Goal: Subscribe to service/newsletter

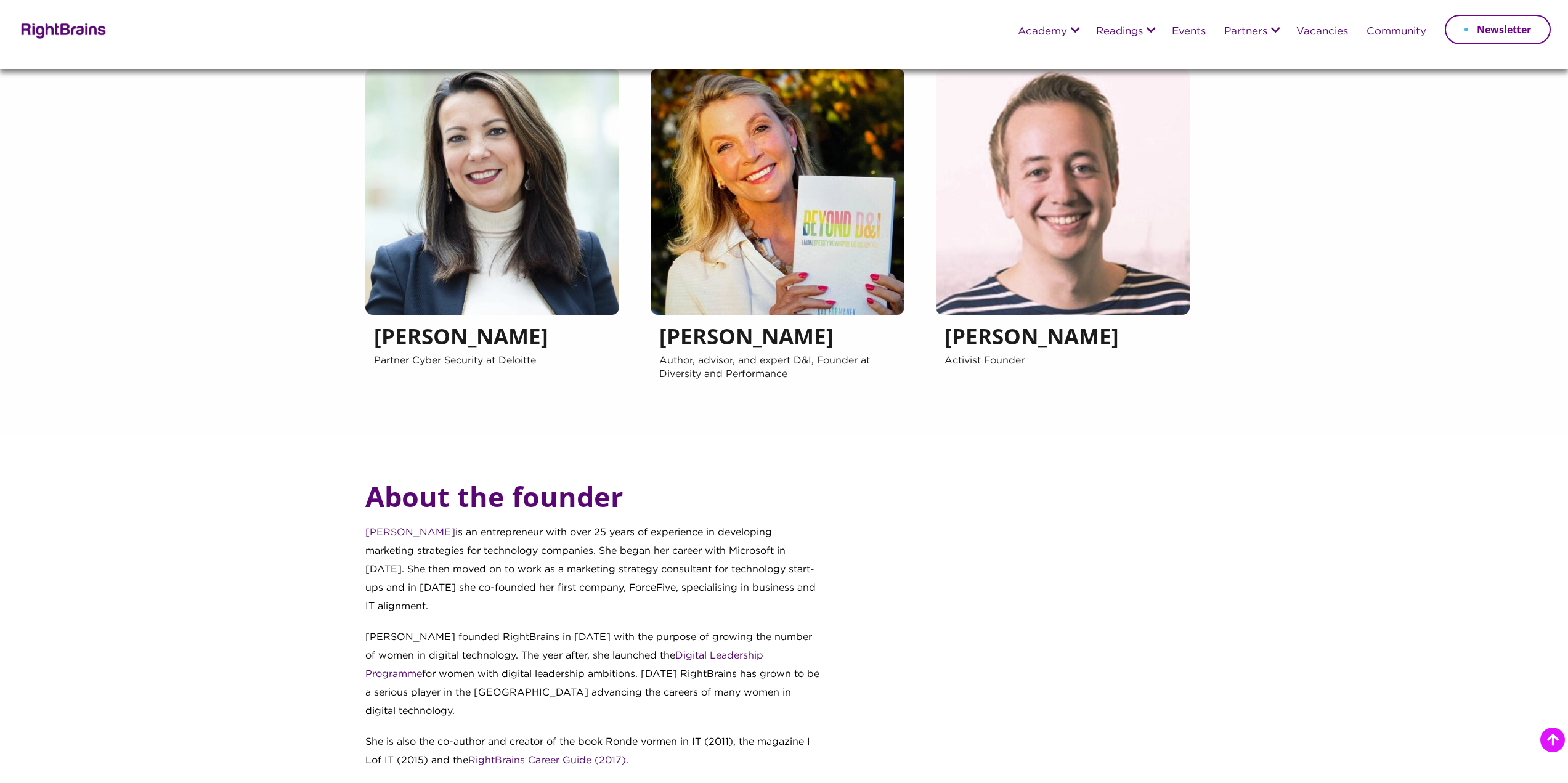
scroll to position [1232, 0]
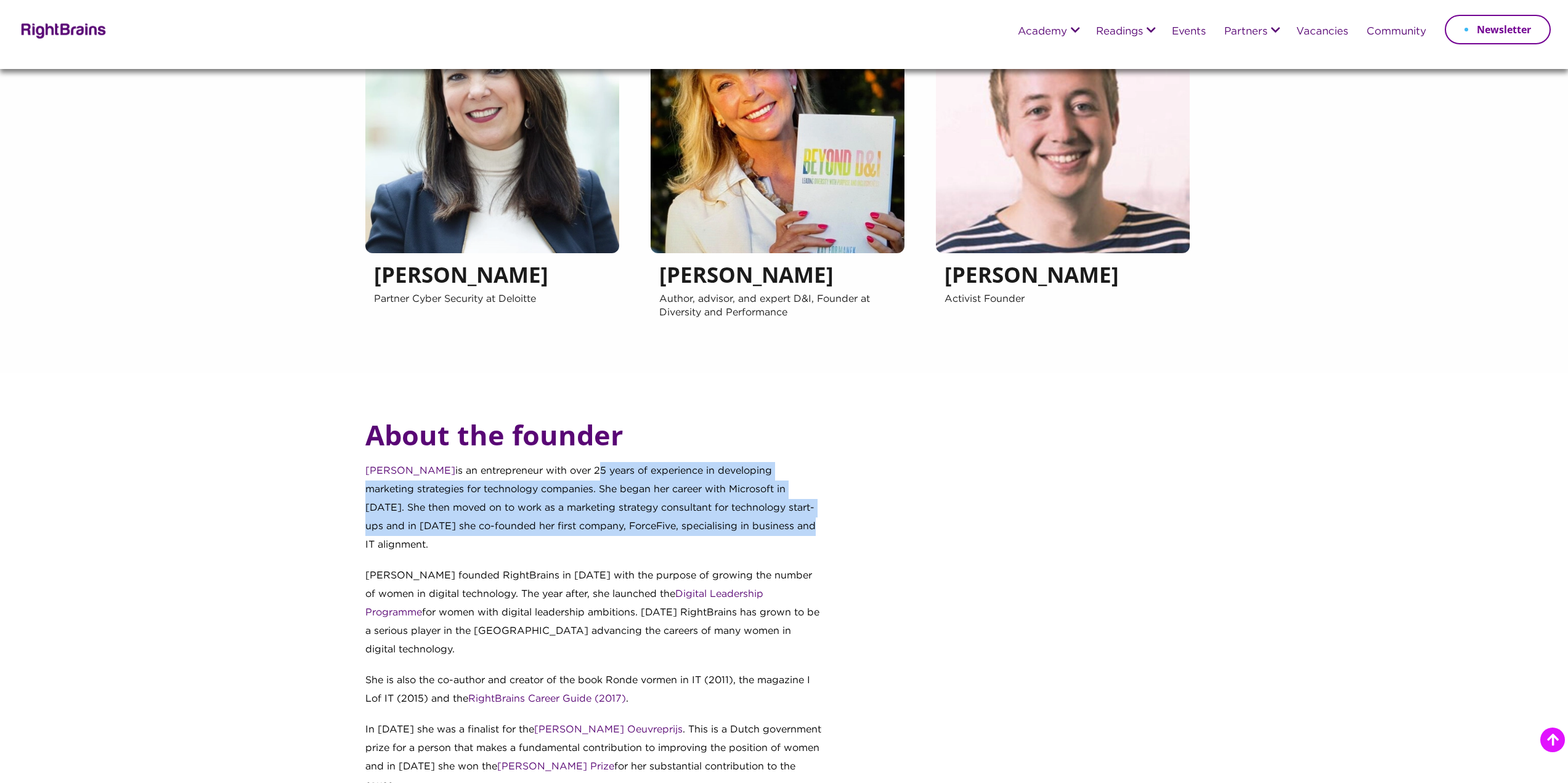
drag, startPoint x: 570, startPoint y: 468, endPoint x: 738, endPoint y: 517, distance: 175.0
click at [738, 517] on p "Geke Rosier is an entrepreneur with over 25 years of experience in developing m…" at bounding box center [594, 515] width 458 height 104
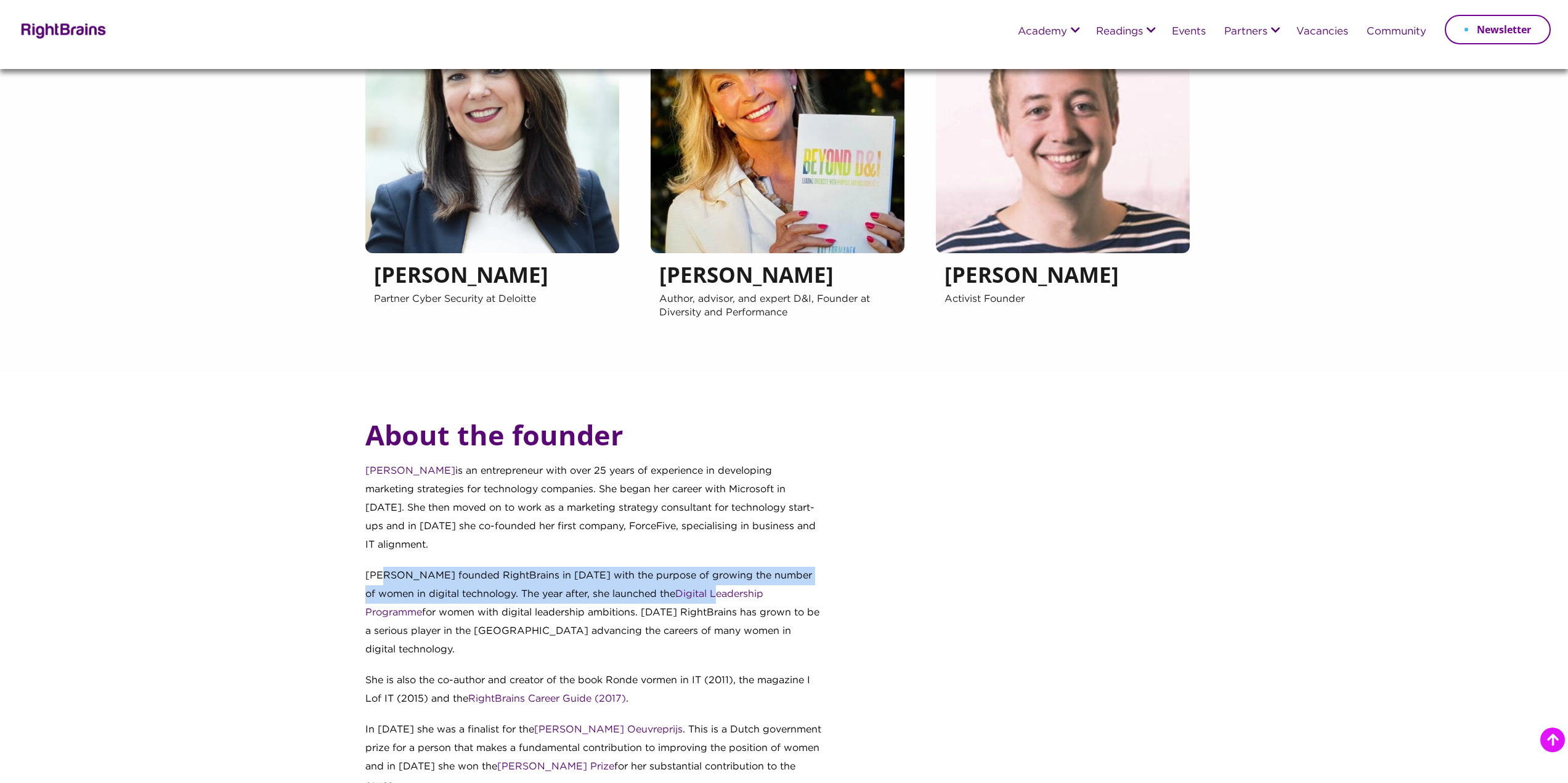
drag, startPoint x: 386, startPoint y: 557, endPoint x: 656, endPoint y: 583, distance: 271.2
click at [656, 583] on p "Geke founded RightBrains in 2014 with the purpose of growing the number of wome…" at bounding box center [594, 619] width 458 height 104
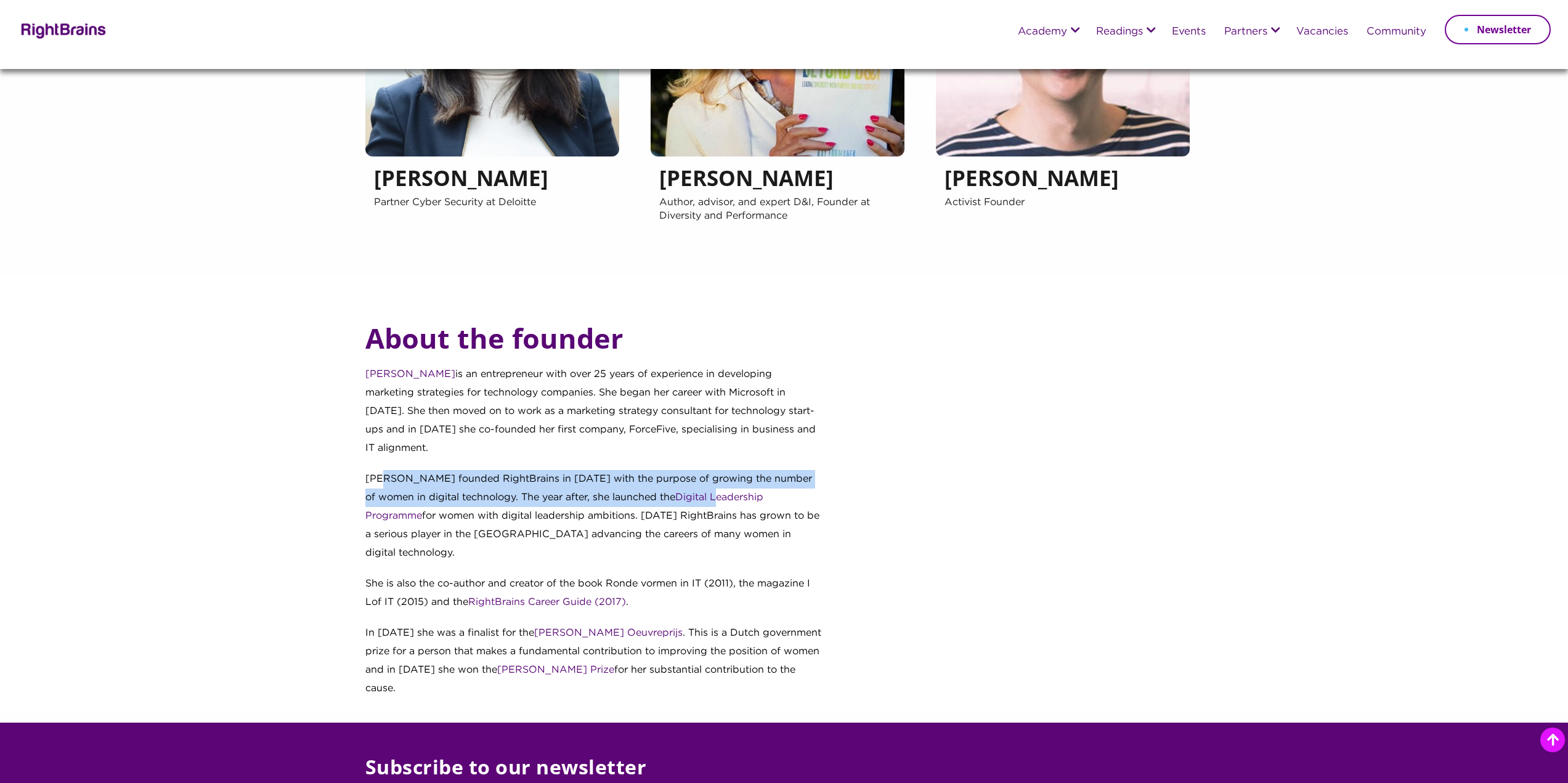
scroll to position [1417, 0]
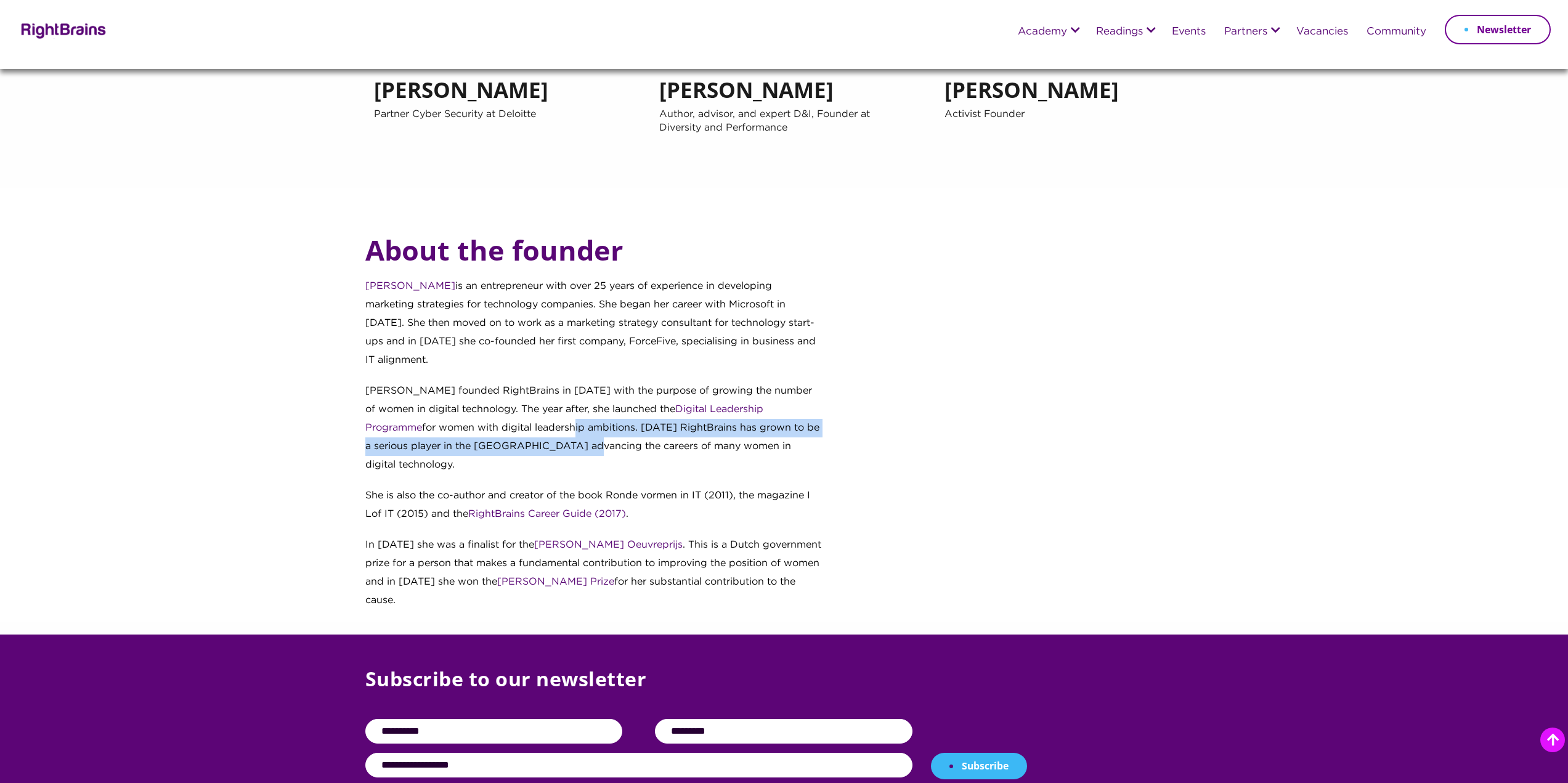
drag, startPoint x: 457, startPoint y: 411, endPoint x: 470, endPoint y: 434, distance: 26.4
click at [470, 434] on p "Geke founded RightBrains in 2014 with the purpose of growing the number of wome…" at bounding box center [594, 434] width 458 height 104
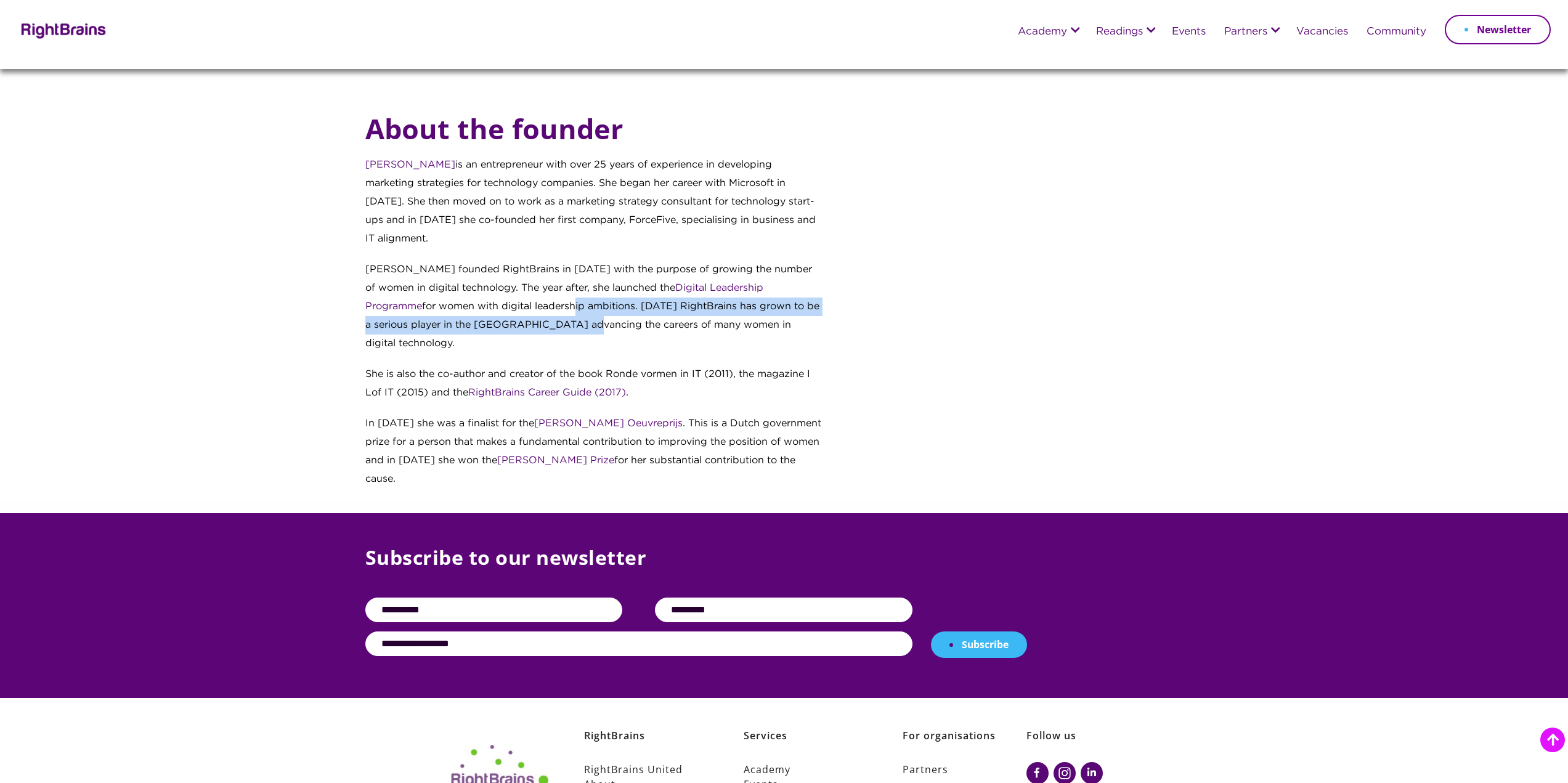
scroll to position [1540, 0]
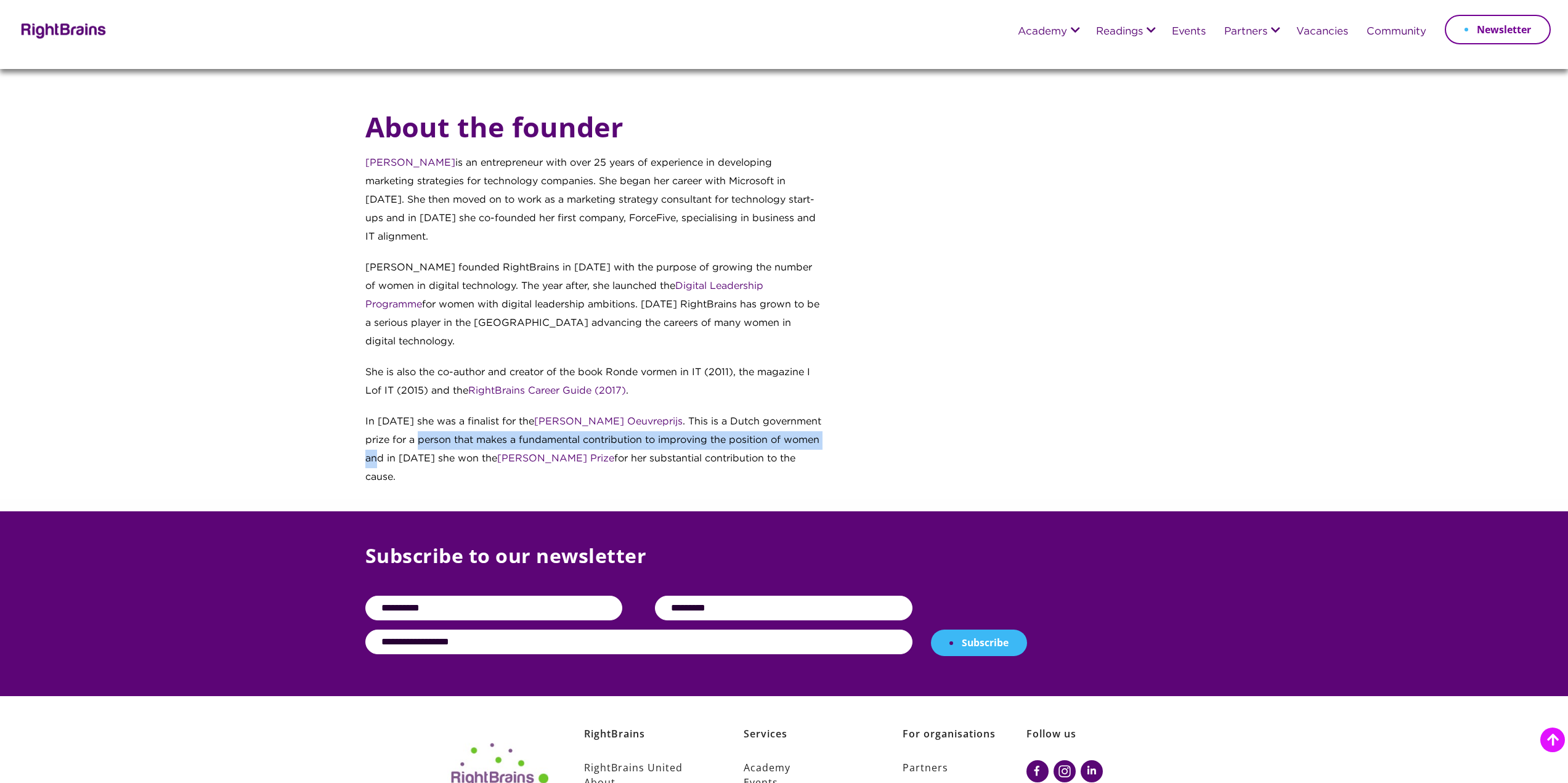
drag, startPoint x: 367, startPoint y: 407, endPoint x: 783, endPoint y: 404, distance: 416.0
click at [783, 413] on p "In 2021 she was a finalist for the Joke Smit Oeuvreprijs . This is a Dutch gove…" at bounding box center [594, 456] width 458 height 86
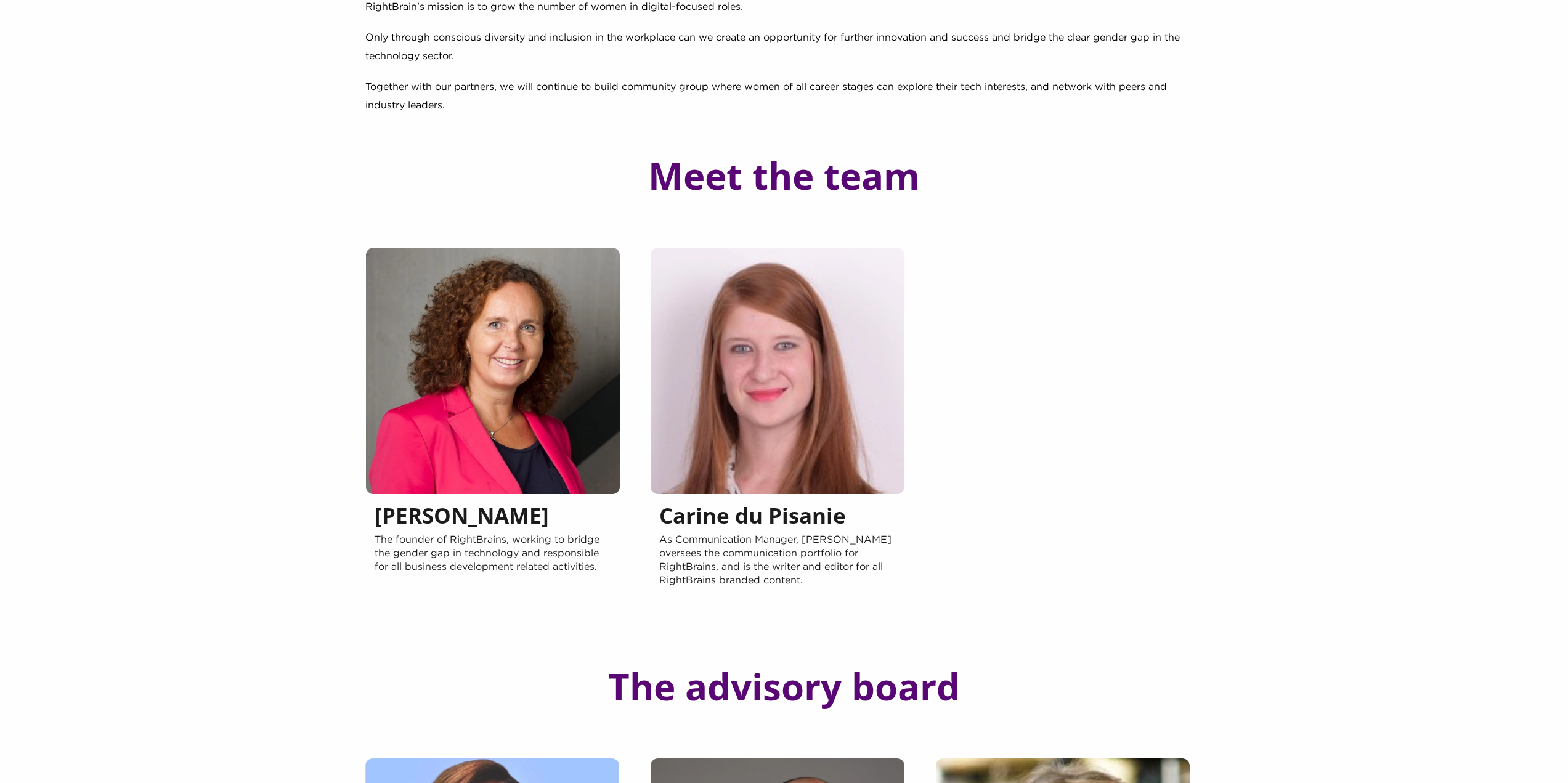
scroll to position [62, 0]
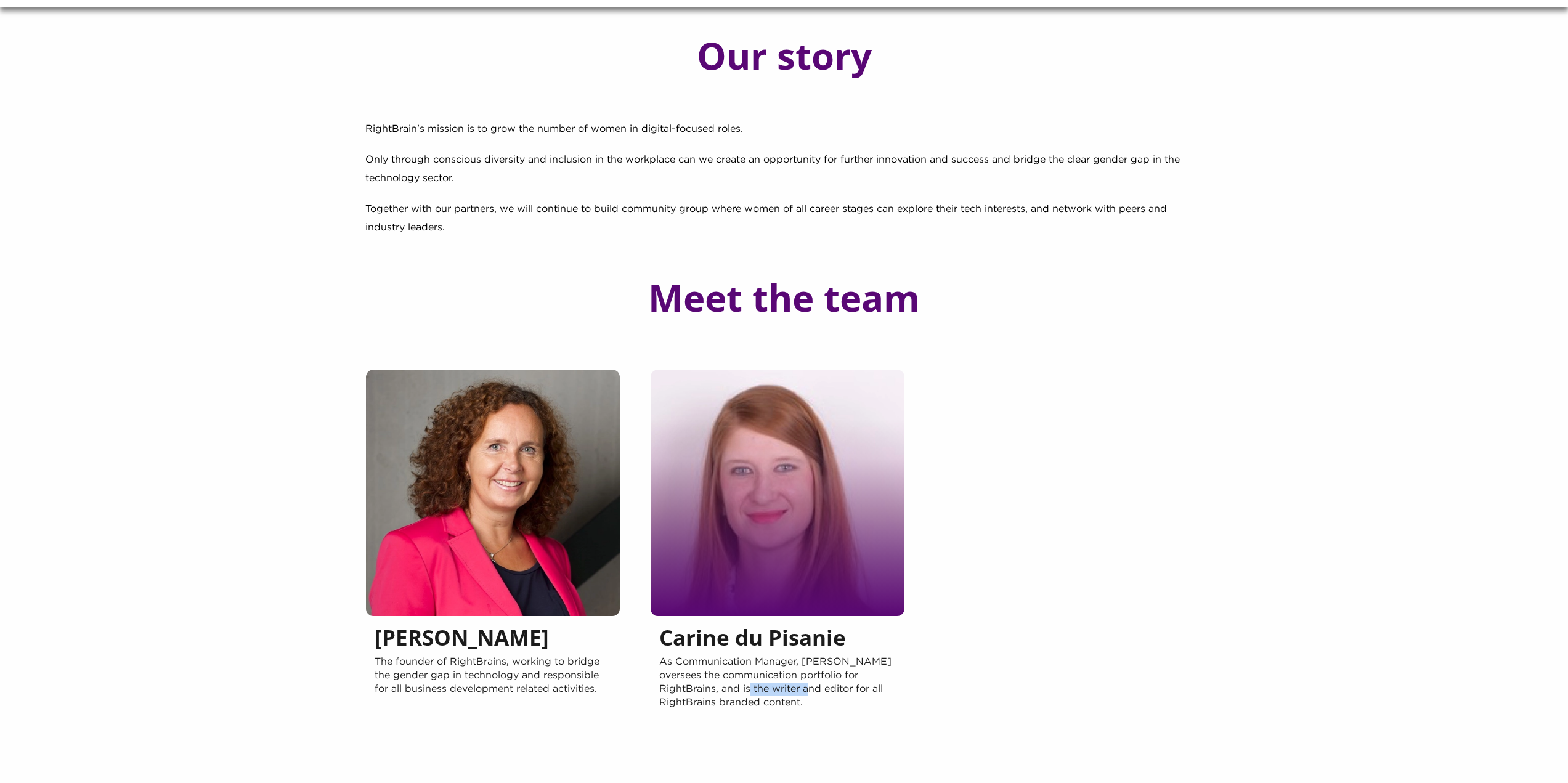
drag, startPoint x: 721, startPoint y: 683, endPoint x: 785, endPoint y: 686, distance: 64.1
click at [785, 686] on p "As Communication Manager, Carine oversees the communication portfolio for Right…" at bounding box center [778, 689] width 237 height 67
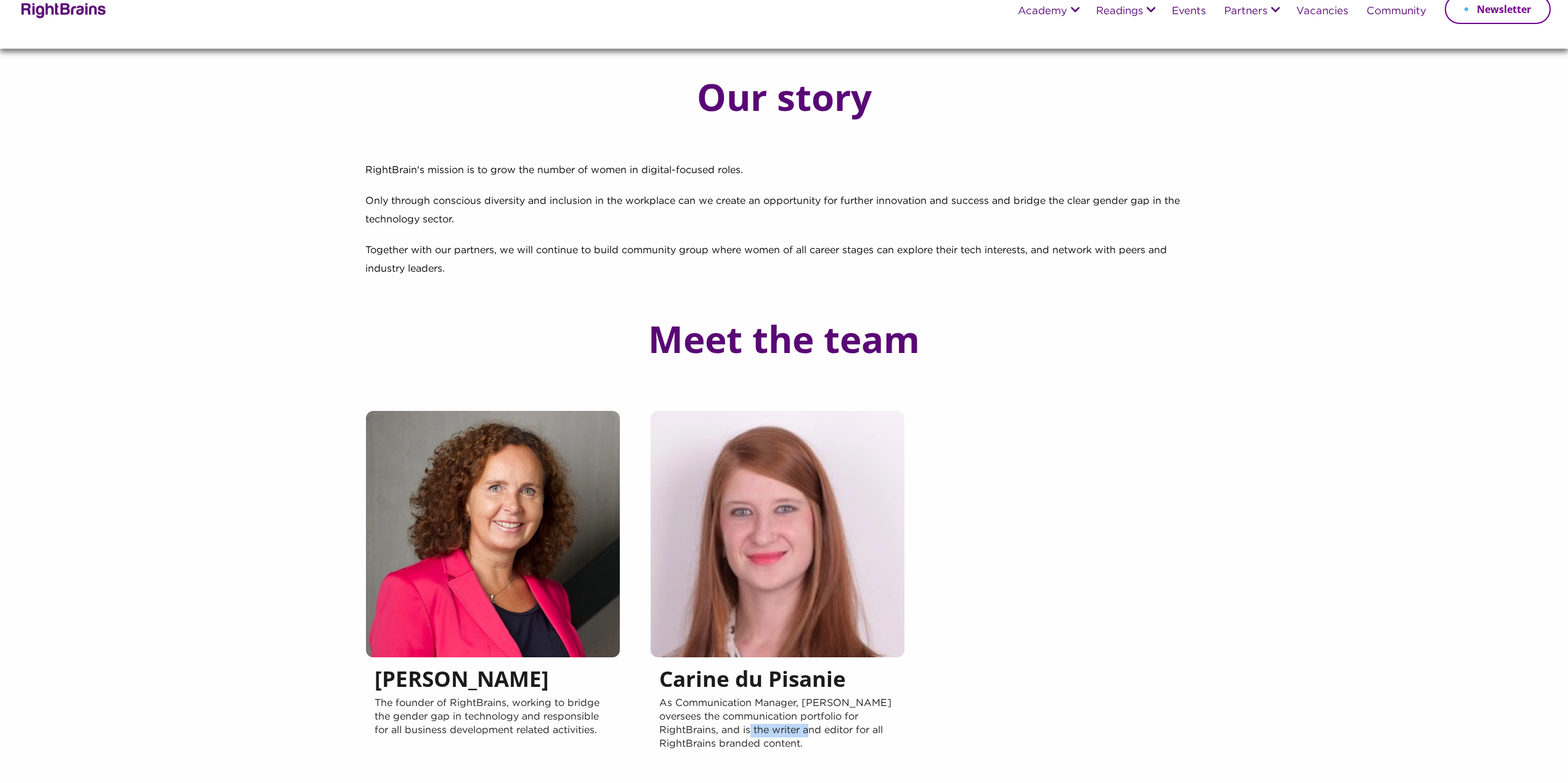
scroll to position [0, 0]
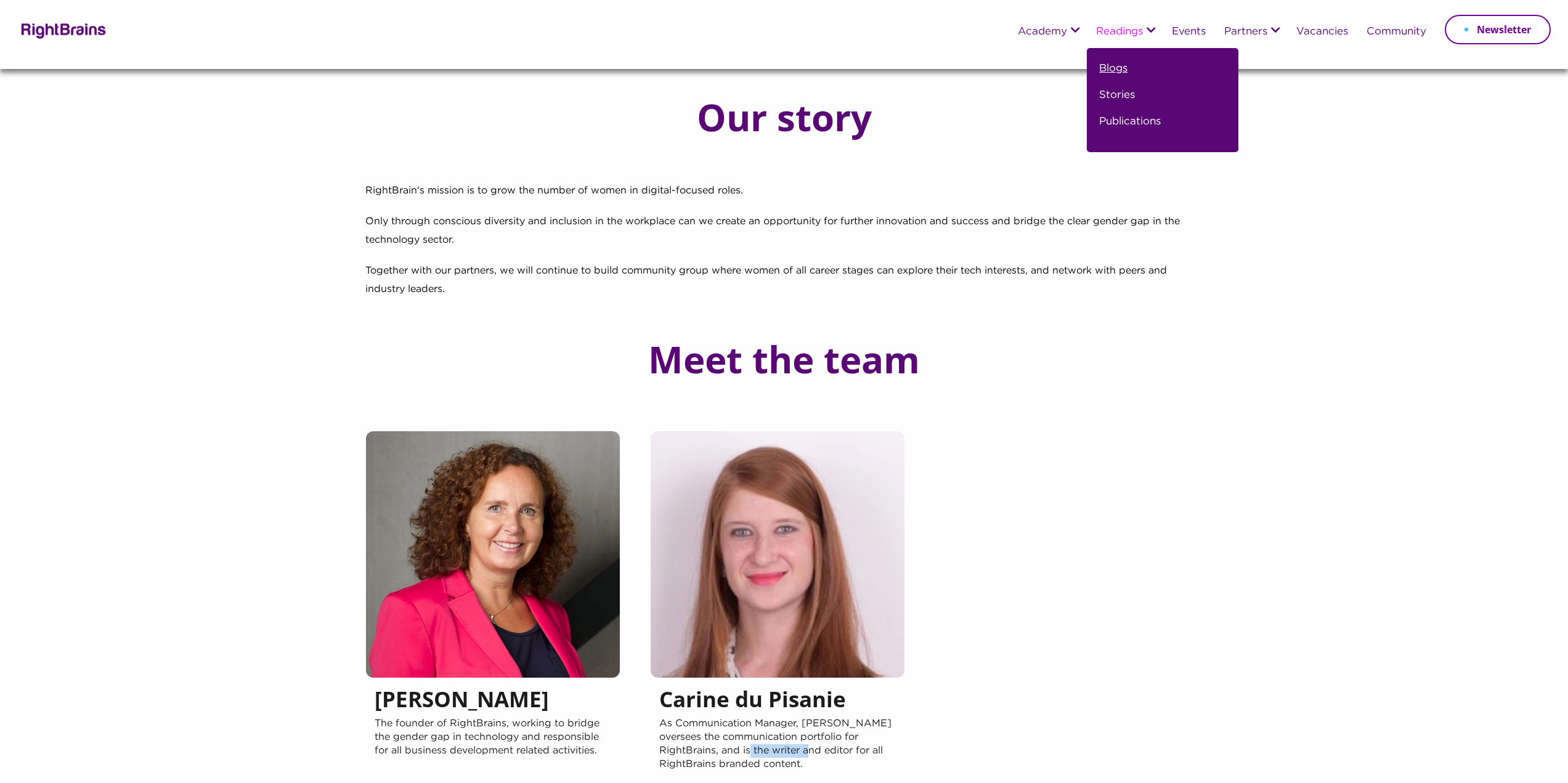
click at [1105, 69] on link "Blogs" at bounding box center [1113, 73] width 28 height 26
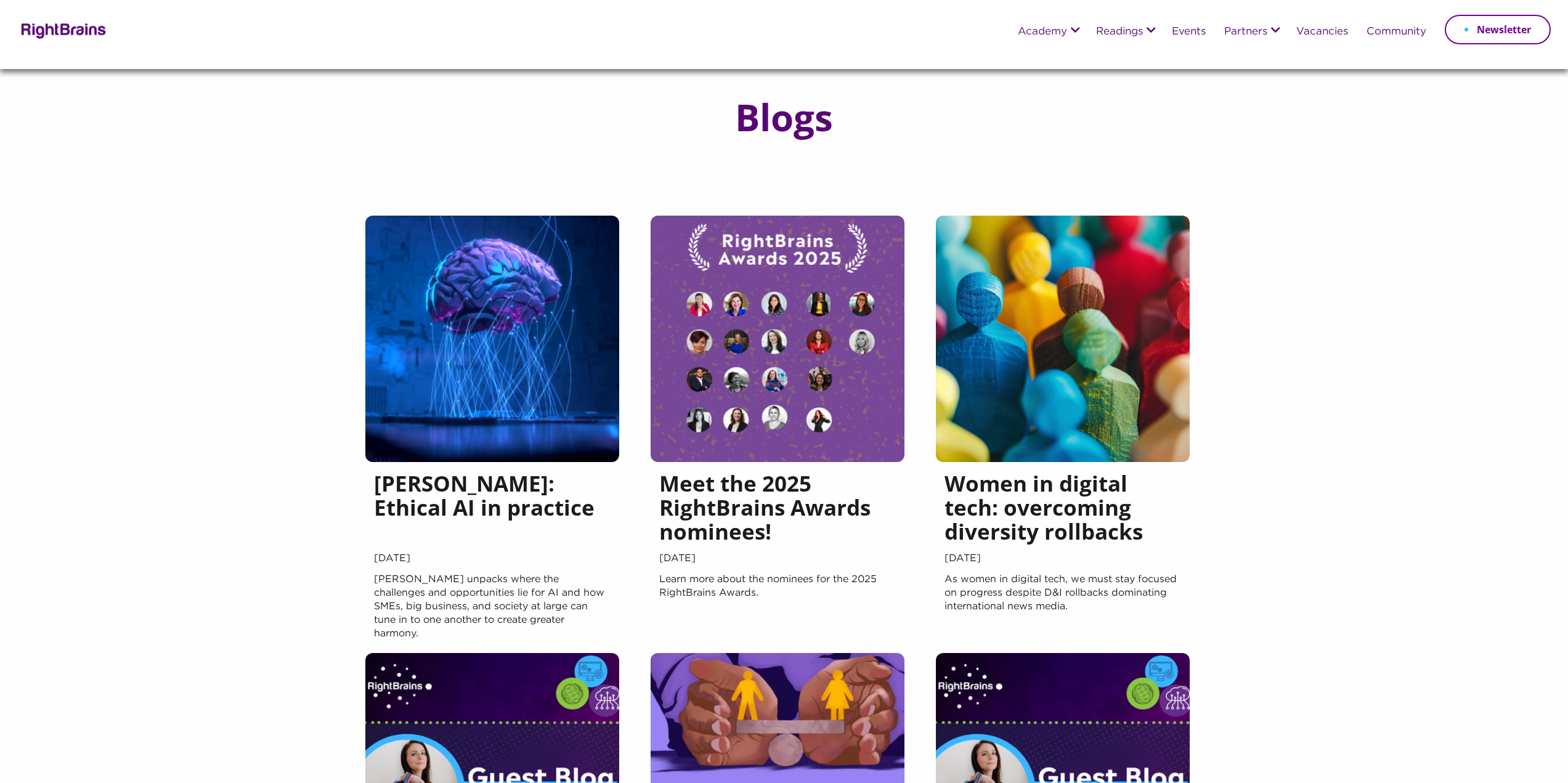
click at [793, 498] on h5 "Meet the 2025 RightBrains Awards nominees!" at bounding box center [778, 510] width 237 height 78
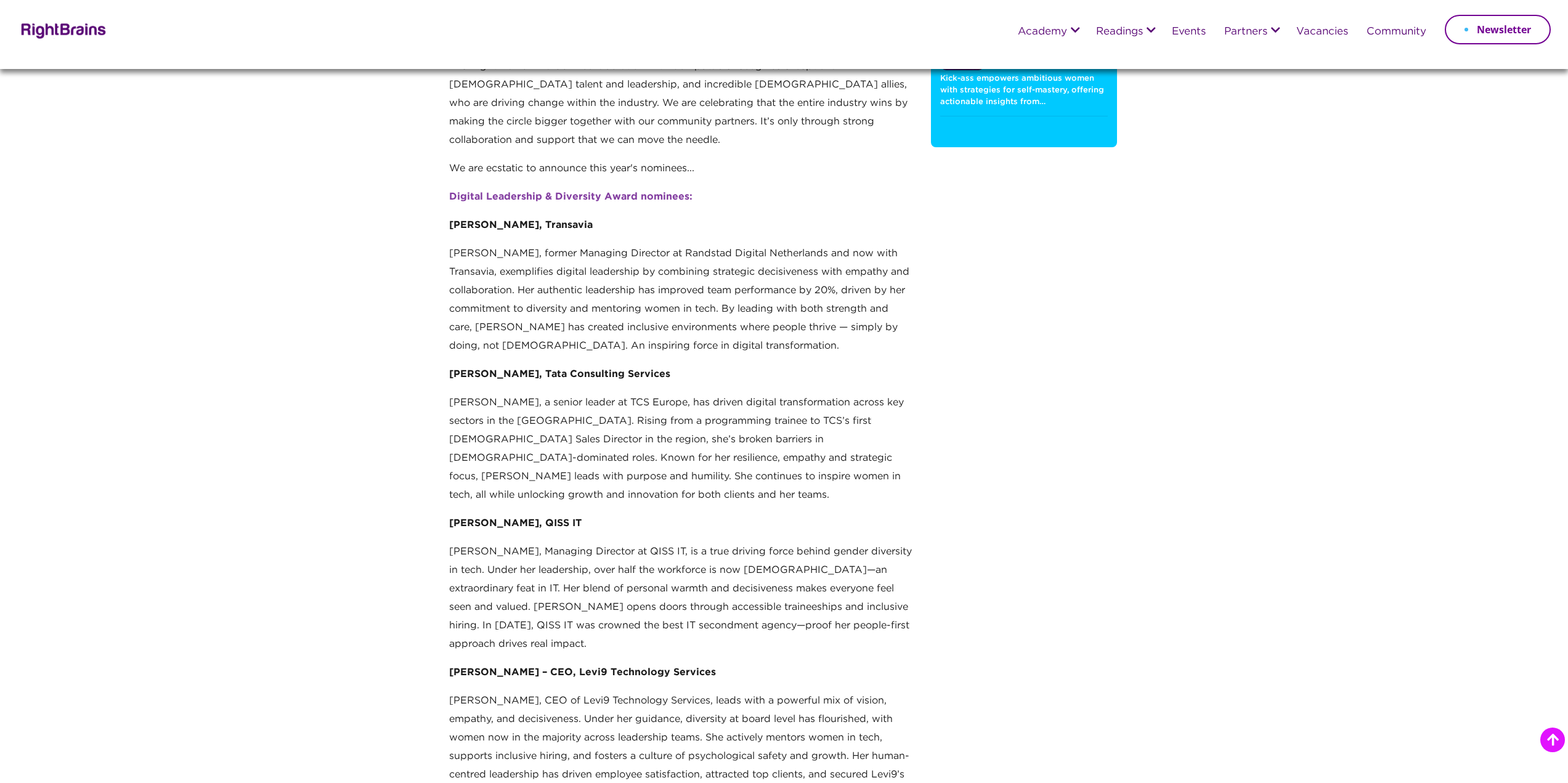
scroll to position [308, 0]
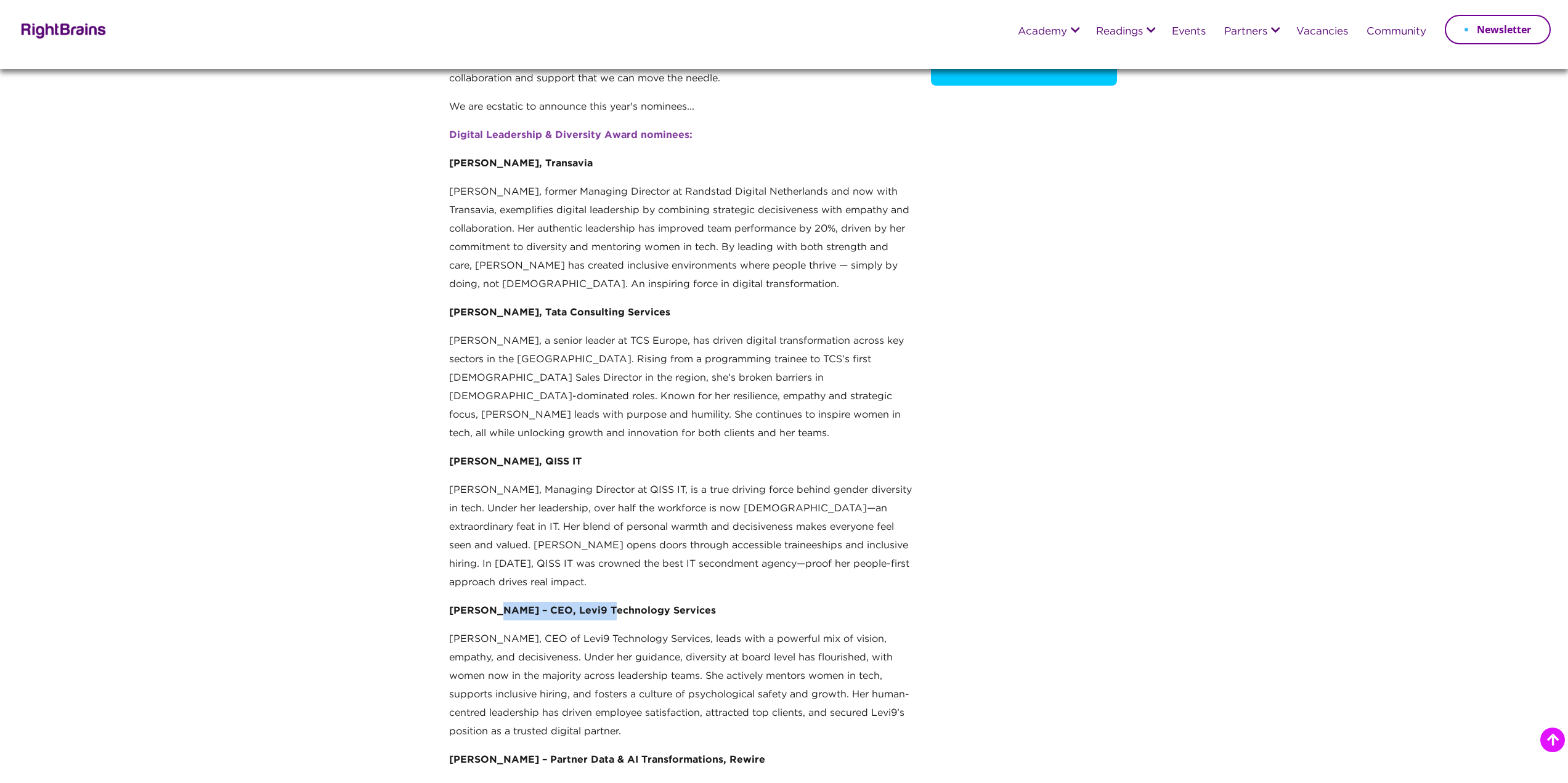
drag, startPoint x: 514, startPoint y: 582, endPoint x: 593, endPoint y: 583, distance: 79.0
click at [593, 602] on p "Angelina Best – CEO, Levi9 Technology Services" at bounding box center [681, 616] width 463 height 28
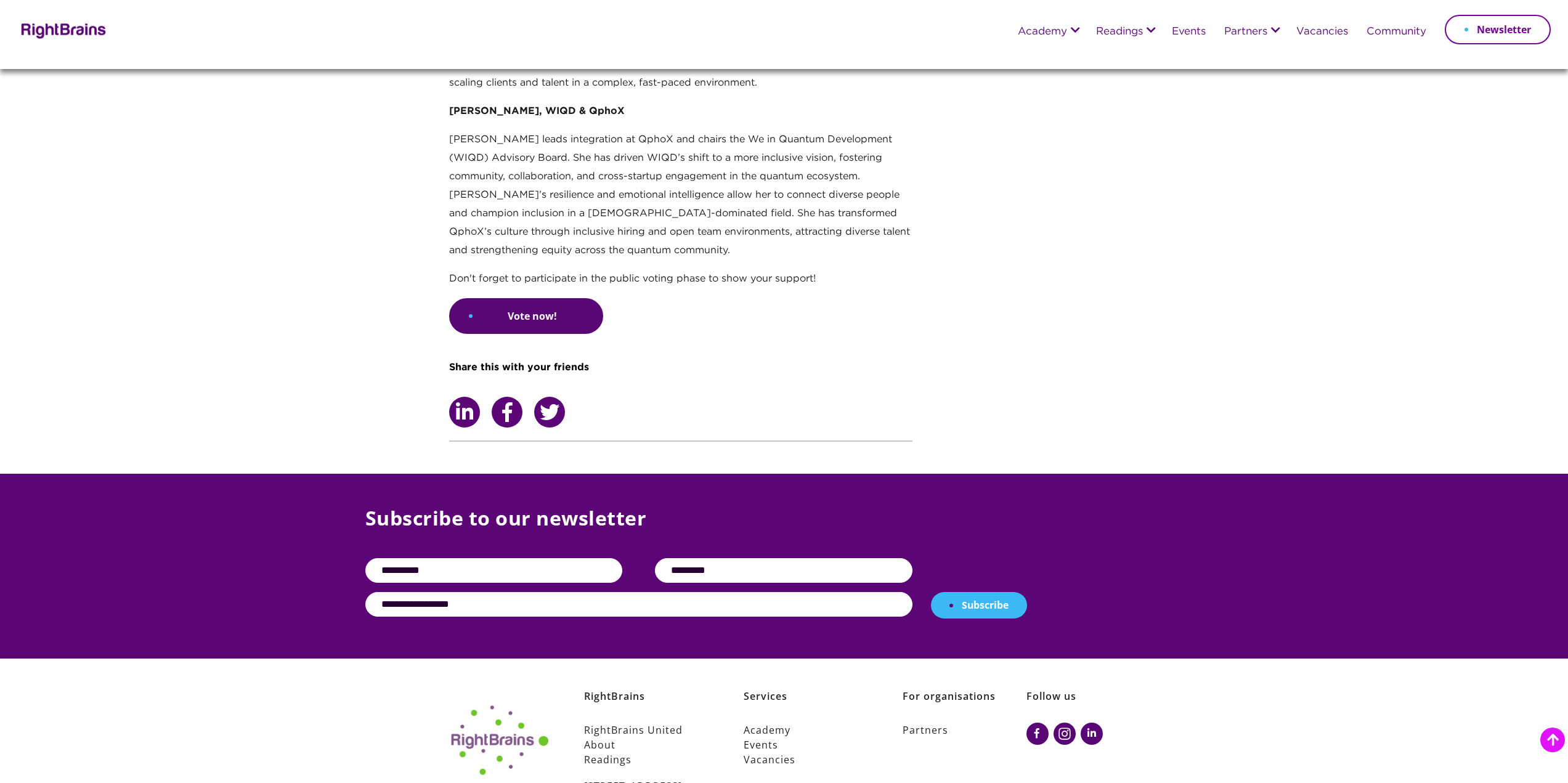
scroll to position [2957, 0]
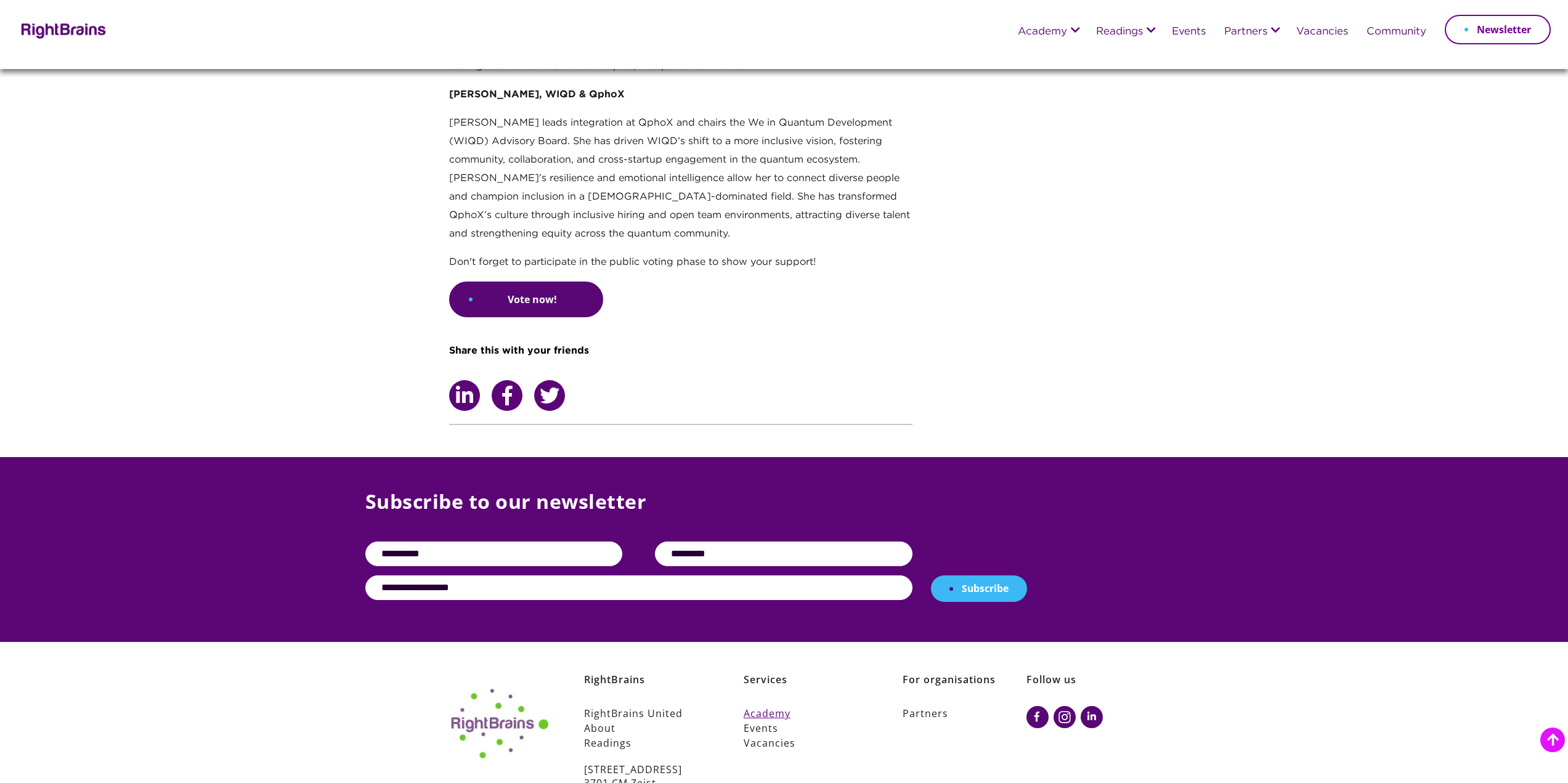
click at [767, 706] on link "Academy" at bounding box center [805, 713] width 124 height 15
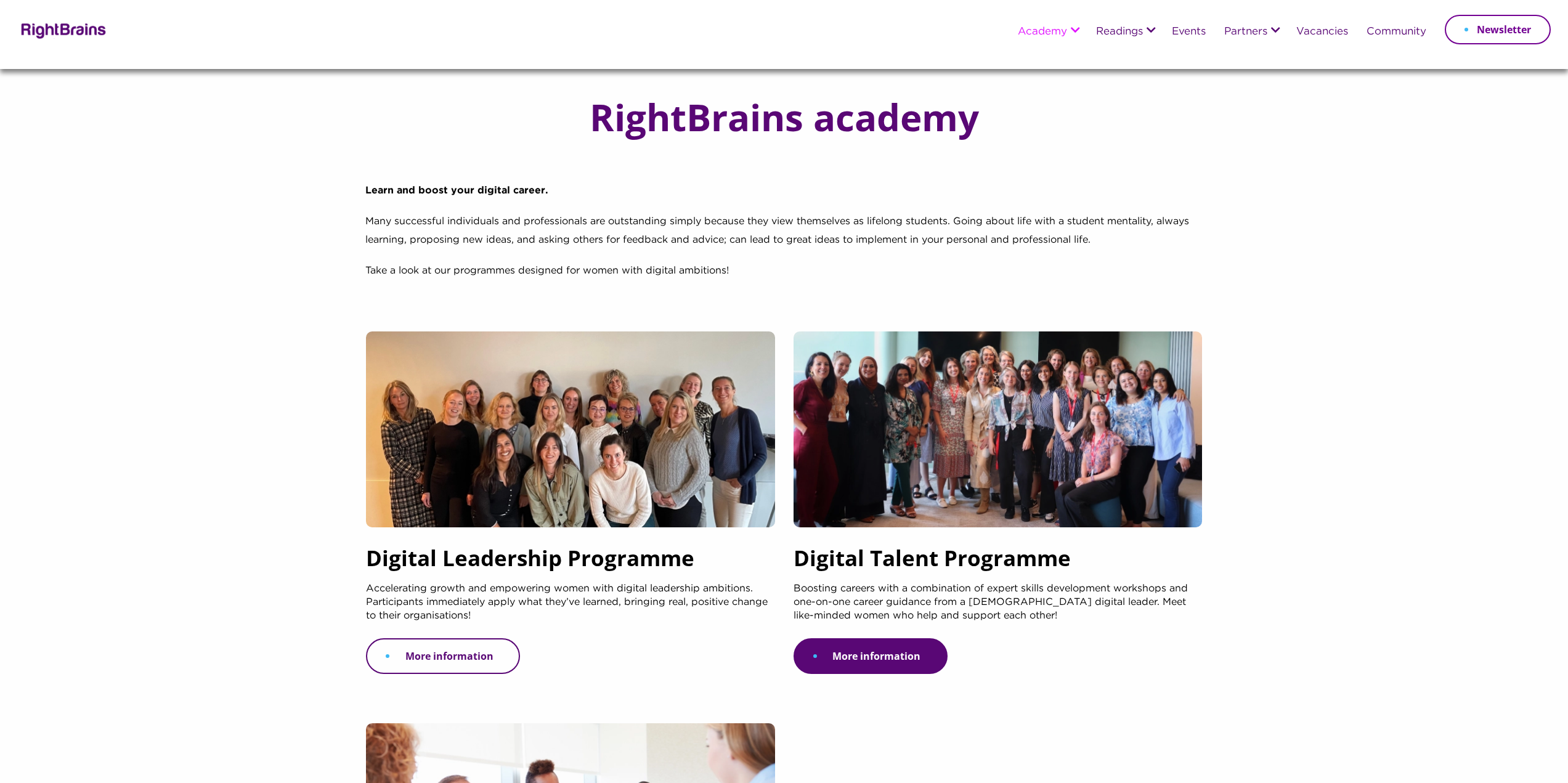
click at [419, 651] on link "More information" at bounding box center [443, 656] width 154 height 36
click at [920, 560] on h5 "Digital Talent Programme" at bounding box center [998, 563] width 409 height 36
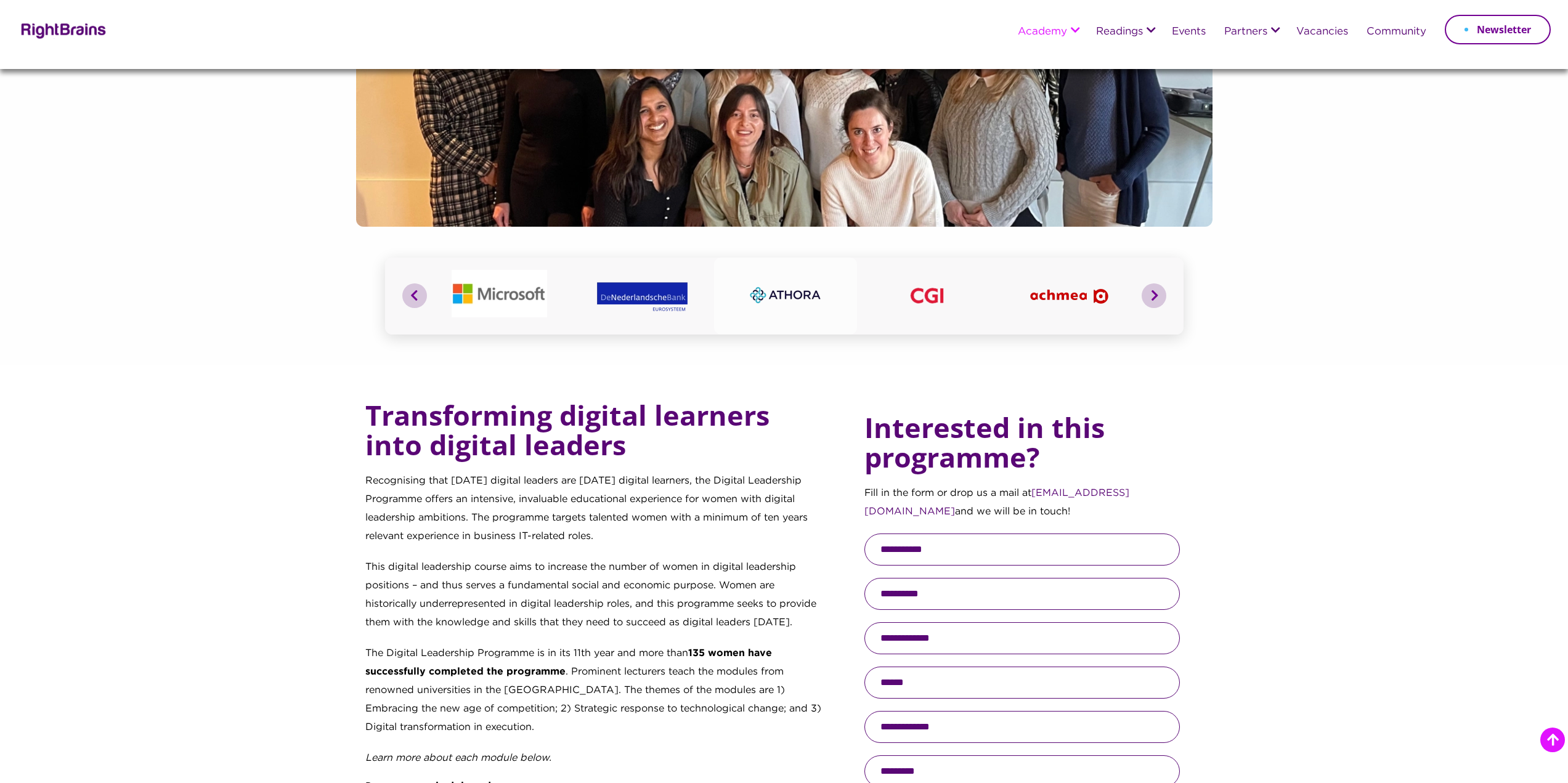
scroll to position [185, 0]
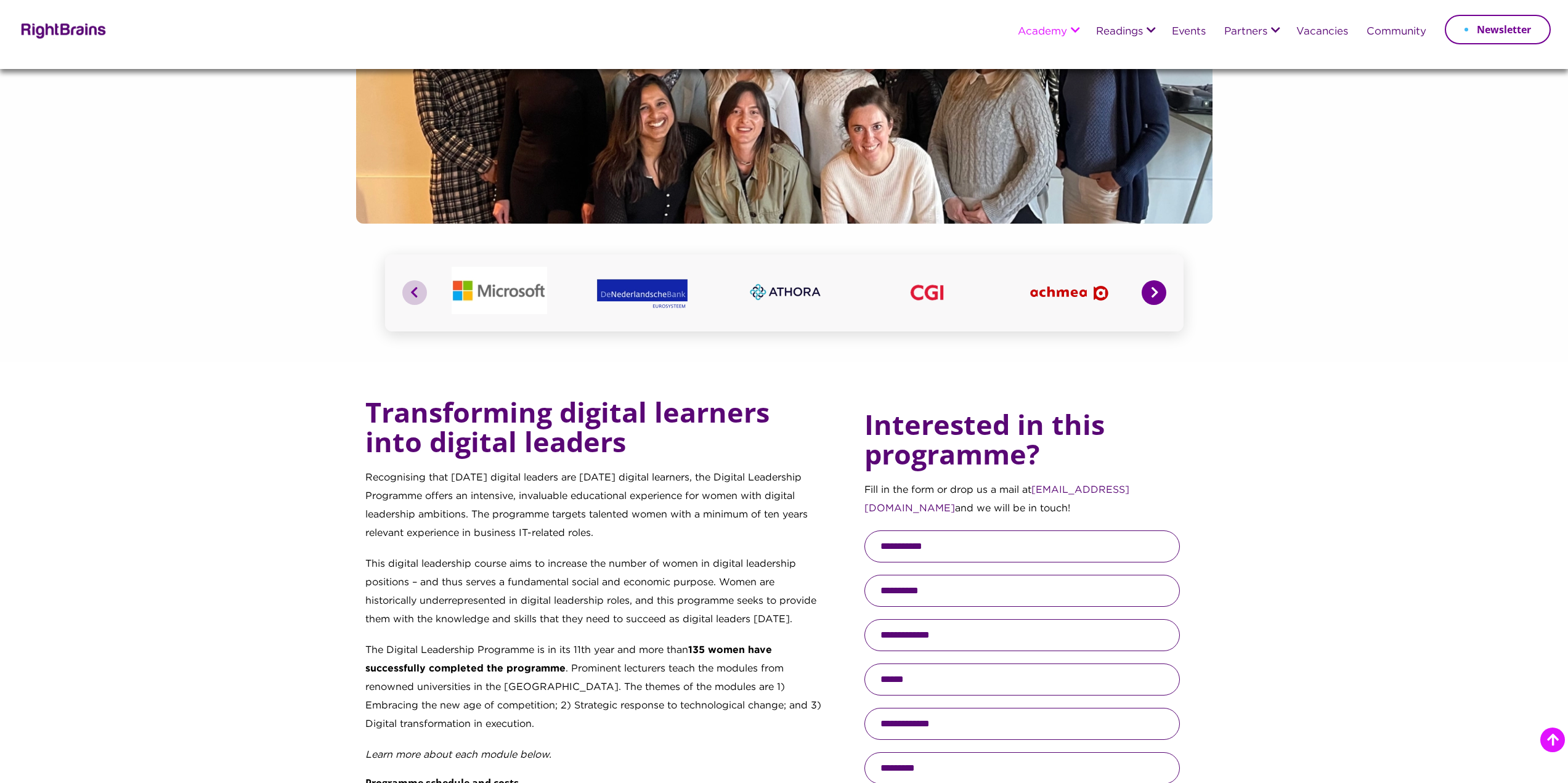
click at [1155, 287] on button "Next" at bounding box center [1154, 292] width 24 height 24
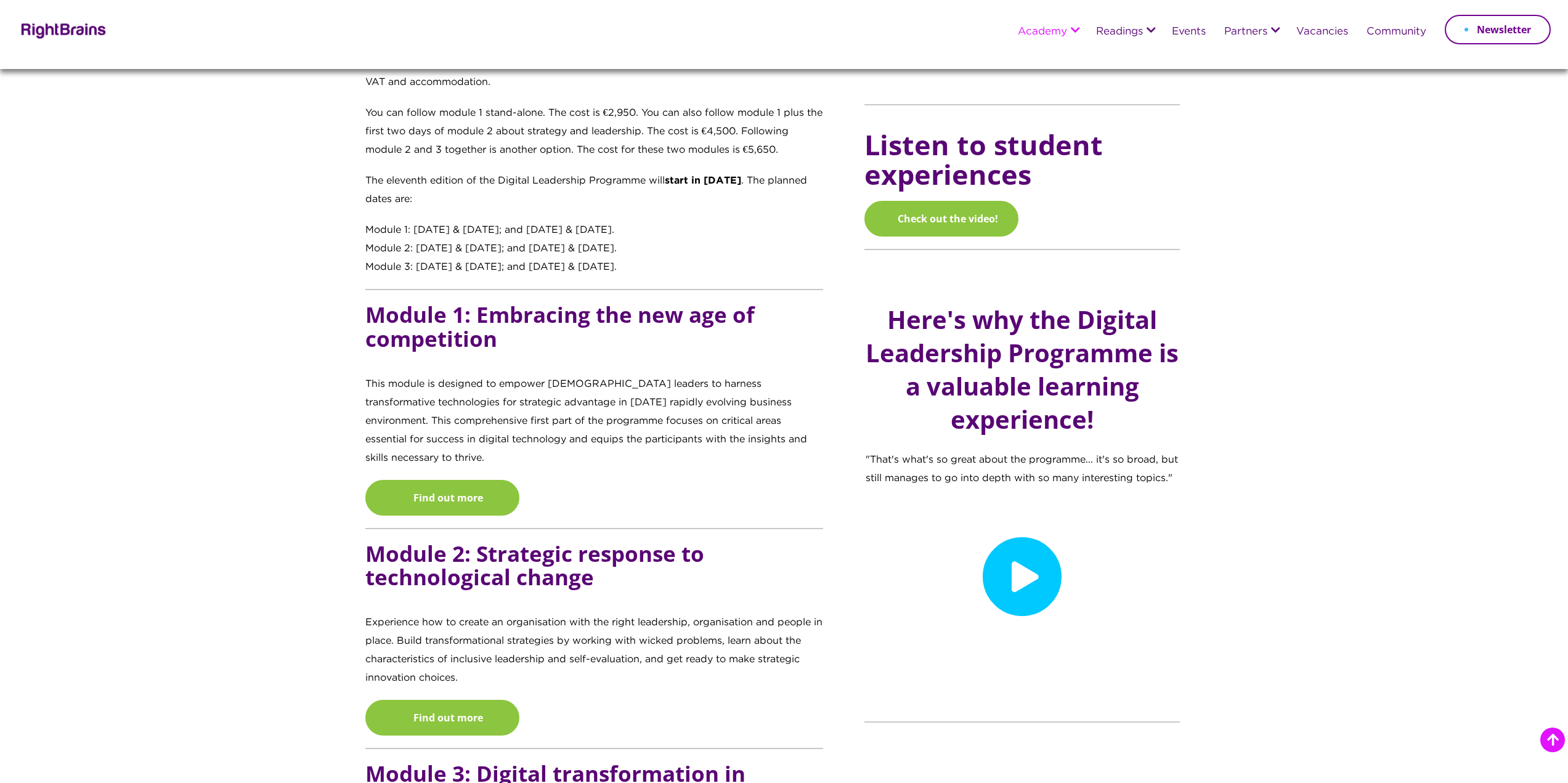
scroll to position [985, 0]
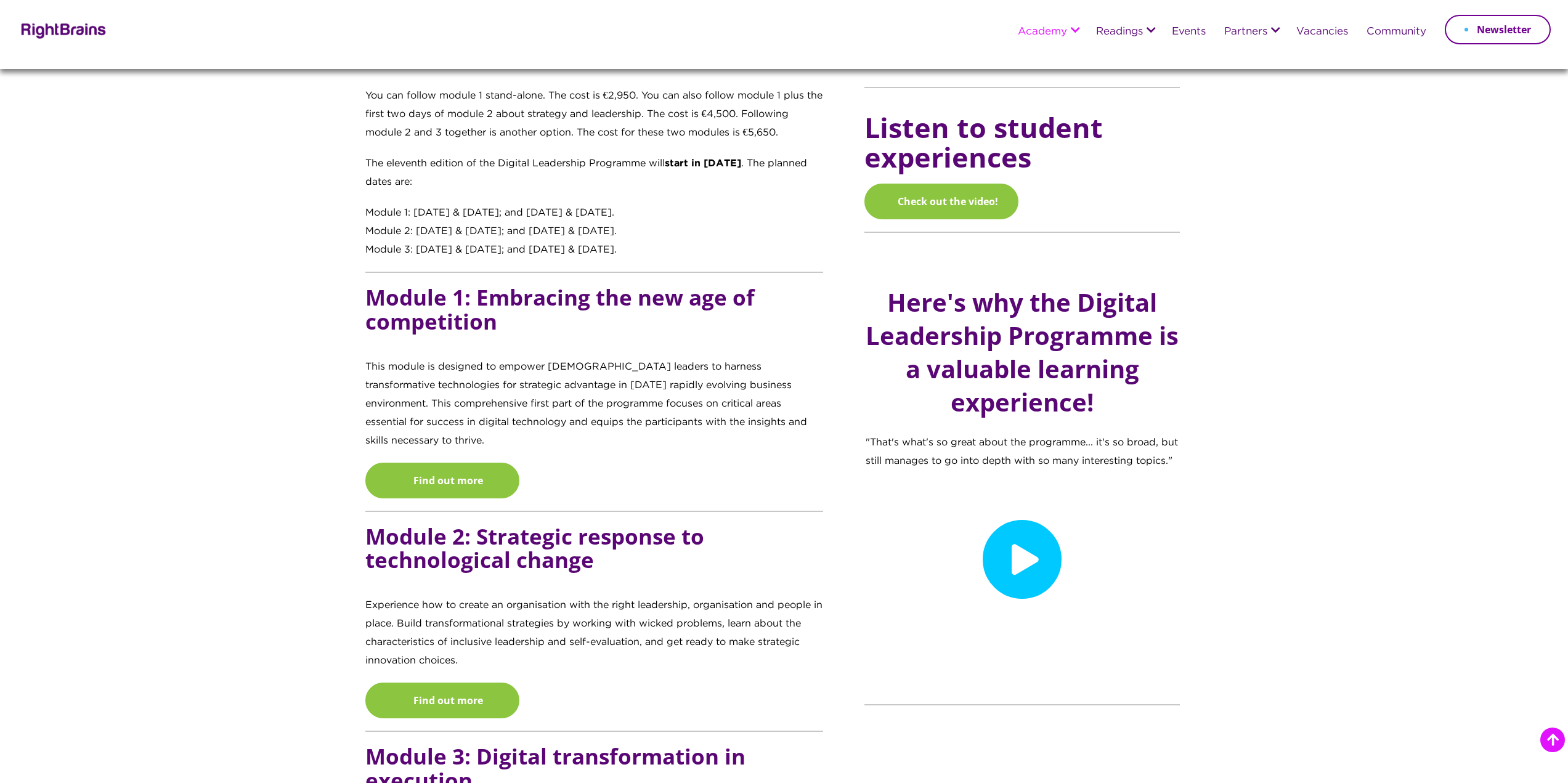
drag, startPoint x: 414, startPoint y: 210, endPoint x: 669, endPoint y: 214, distance: 255.0
click at [669, 214] on div "Module 1: 14 & 15 October 2025; and 19 & 20 November 2025." at bounding box center [594, 213] width 458 height 19
drag, startPoint x: 420, startPoint y: 230, endPoint x: 660, endPoint y: 263, distance: 242.3
click at [660, 263] on div "Transforming digital learners into digital leaders Recognising that tomorrow’s …" at bounding box center [605, 259] width 481 height 1324
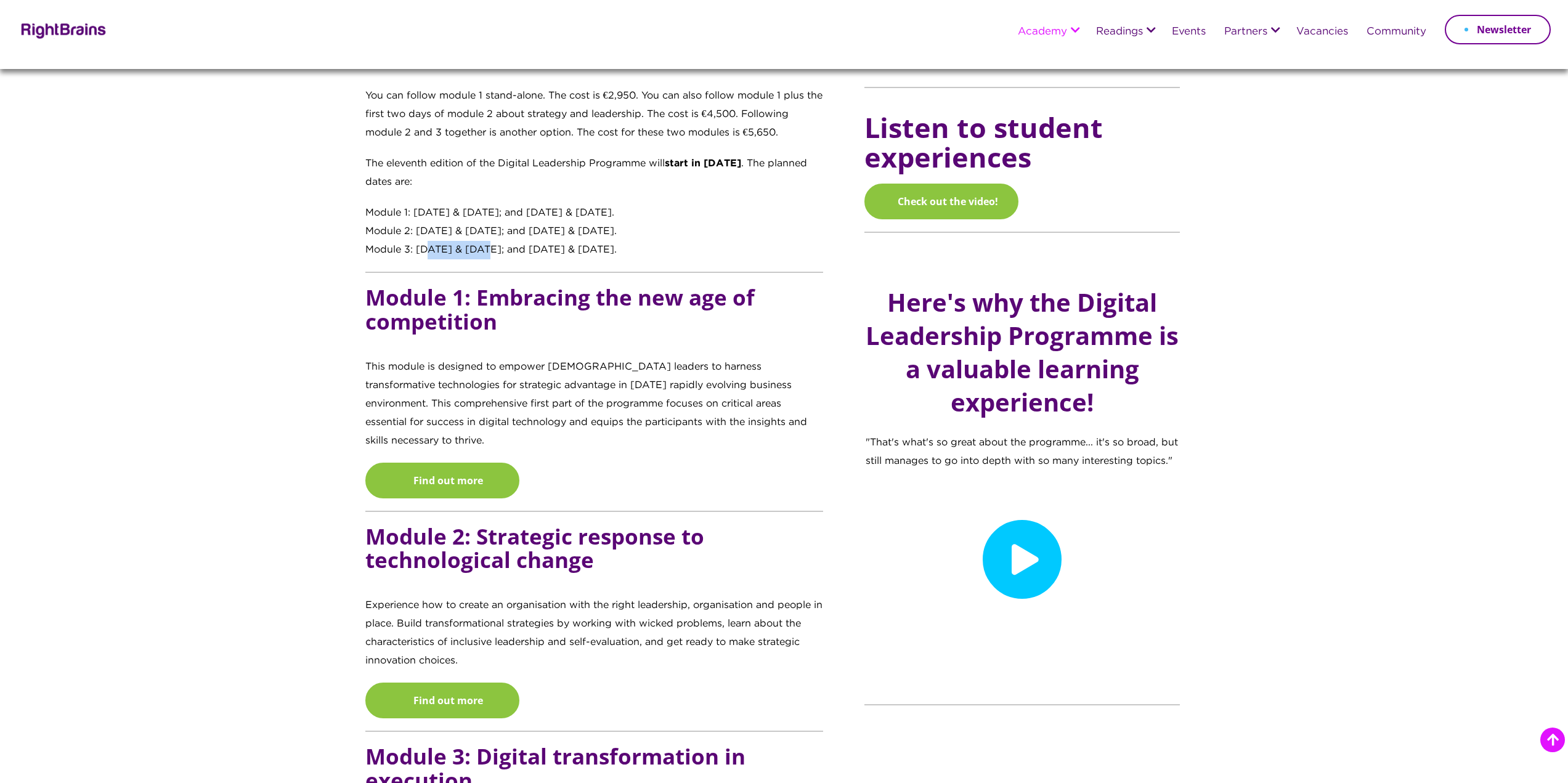
drag, startPoint x: 423, startPoint y: 247, endPoint x: 480, endPoint y: 242, distance: 57.2
click at [480, 242] on div "Module 3: 11 & 12 February 2026; and 12 & 13 March 2026." at bounding box center [594, 250] width 458 height 19
click at [562, 265] on div "Transforming digital learners into digital leaders Recognising that tomorrow’s …" at bounding box center [605, 259] width 481 height 1324
drag, startPoint x: 431, startPoint y: 218, endPoint x: 474, endPoint y: 214, distance: 43.2
click at [474, 214] on div "Module 1: [DATE] & [DATE]; and [DATE] & [DATE]." at bounding box center [594, 213] width 458 height 19
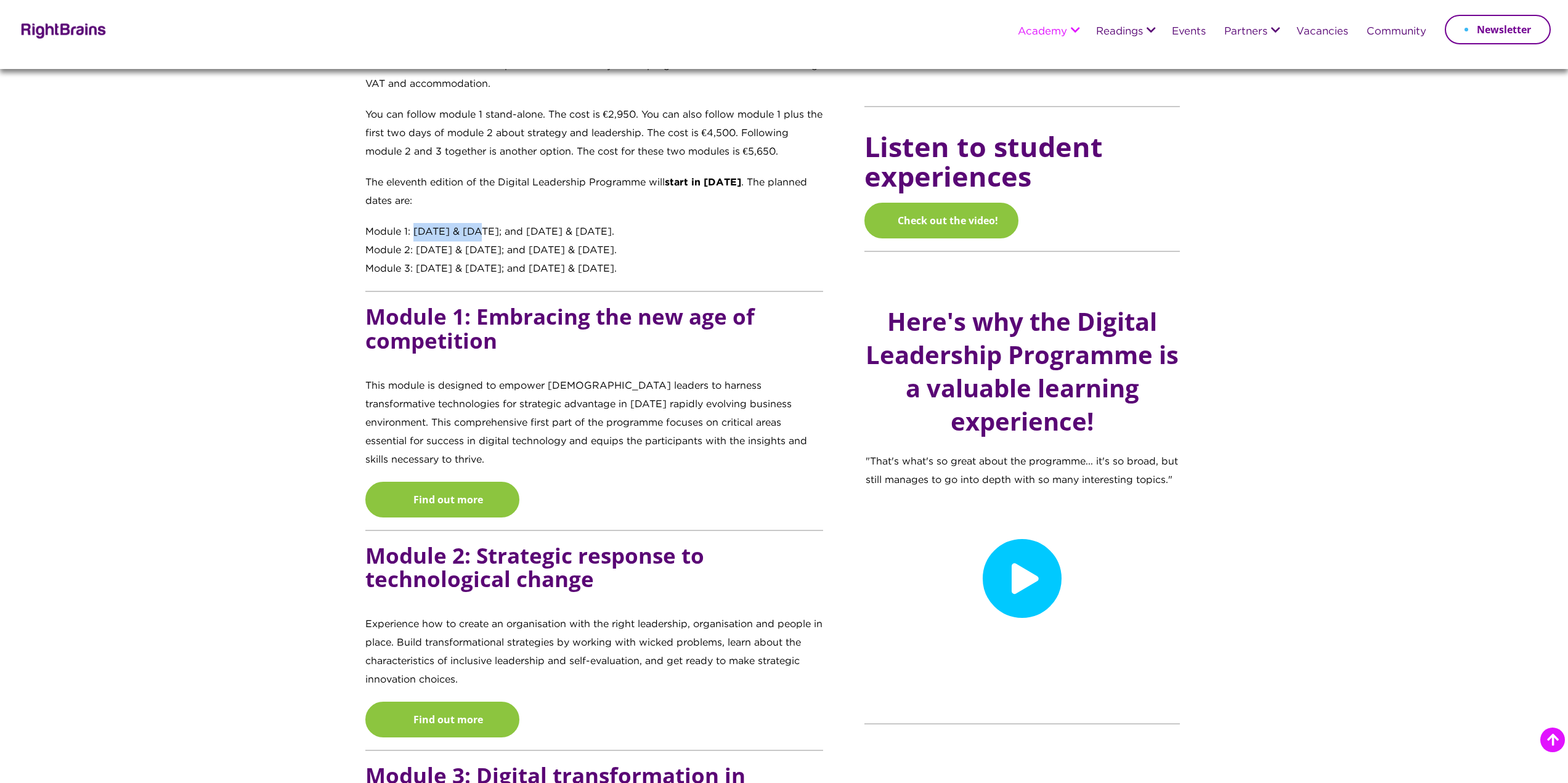
scroll to position [862, 0]
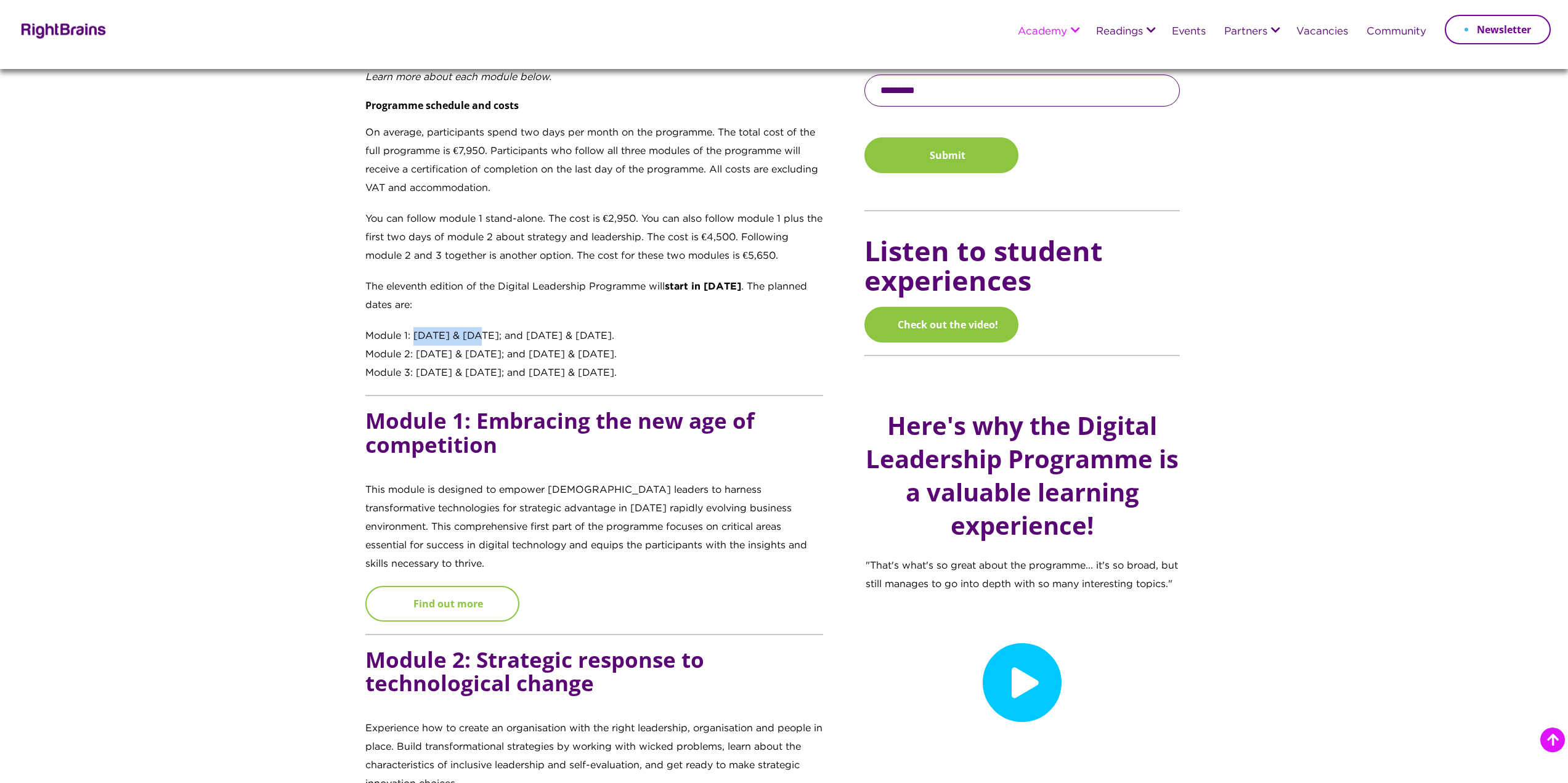
click at [443, 586] on link "Find out more" at bounding box center [442, 604] width 154 height 36
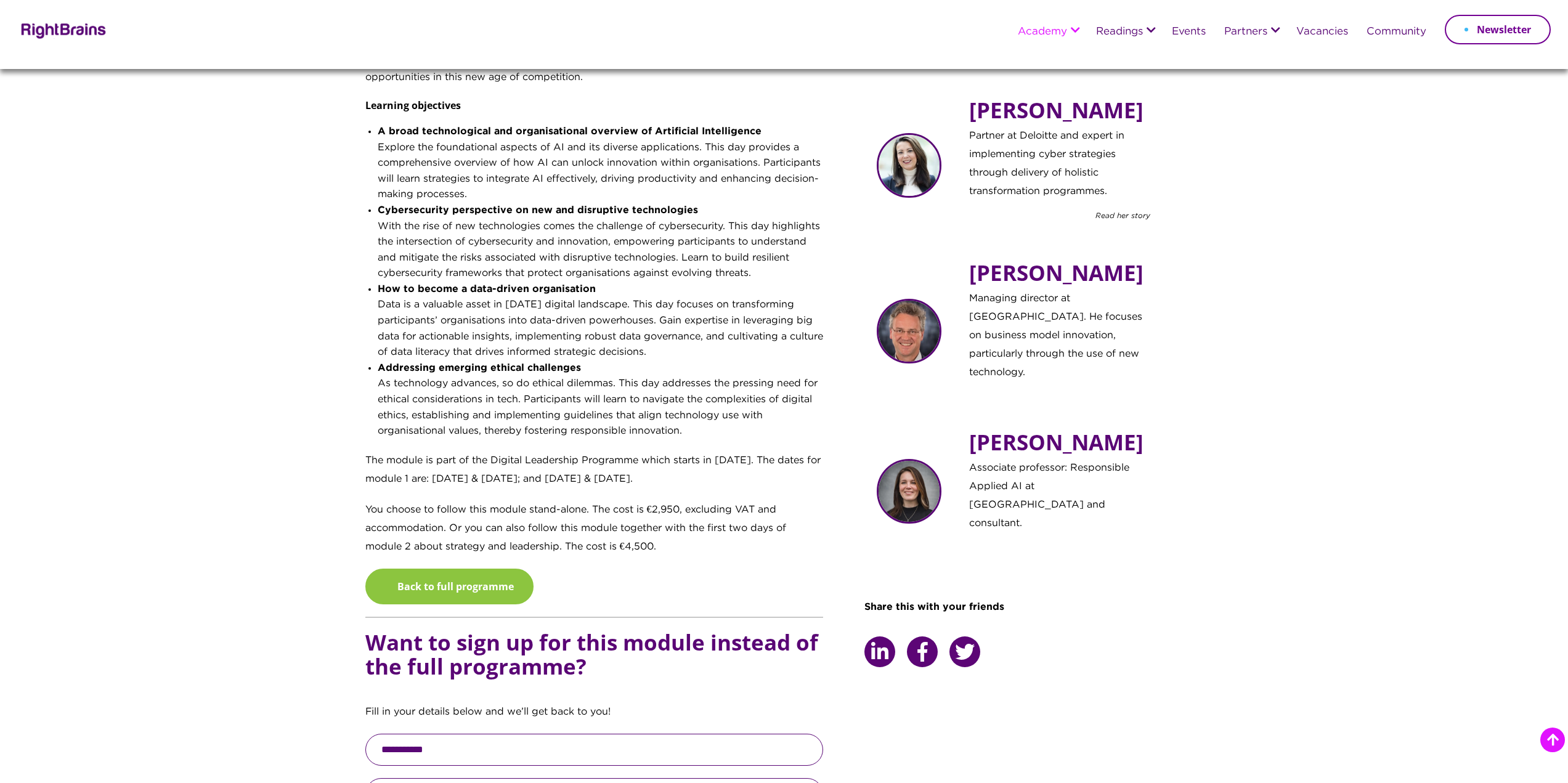
scroll to position [616, 0]
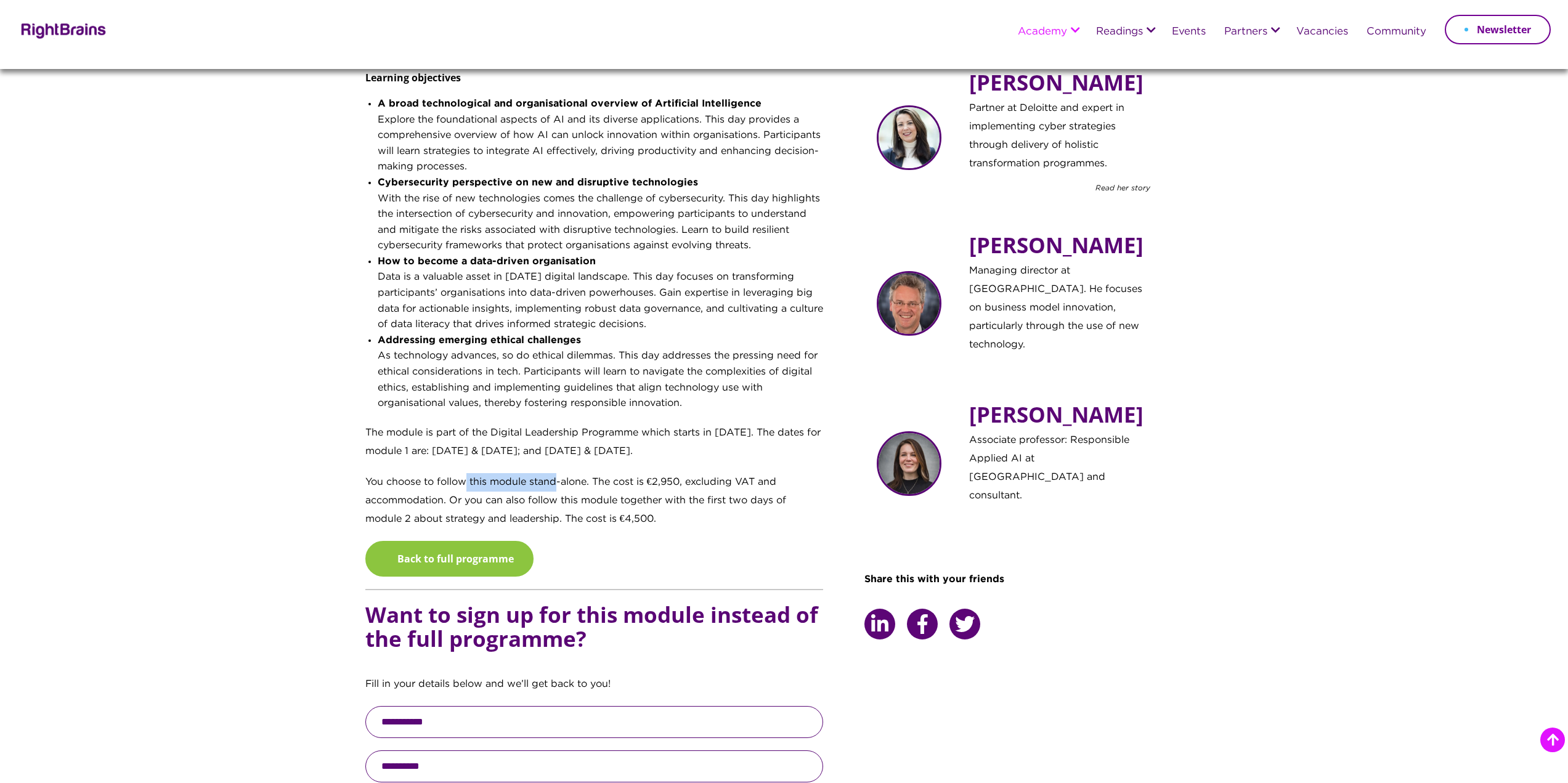
drag, startPoint x: 466, startPoint y: 479, endPoint x: 558, endPoint y: 489, distance: 92.5
click at [558, 489] on p "You choose to follow this module stand-alone. The cost is €2,950, excluding VAT…" at bounding box center [594, 507] width 458 height 67
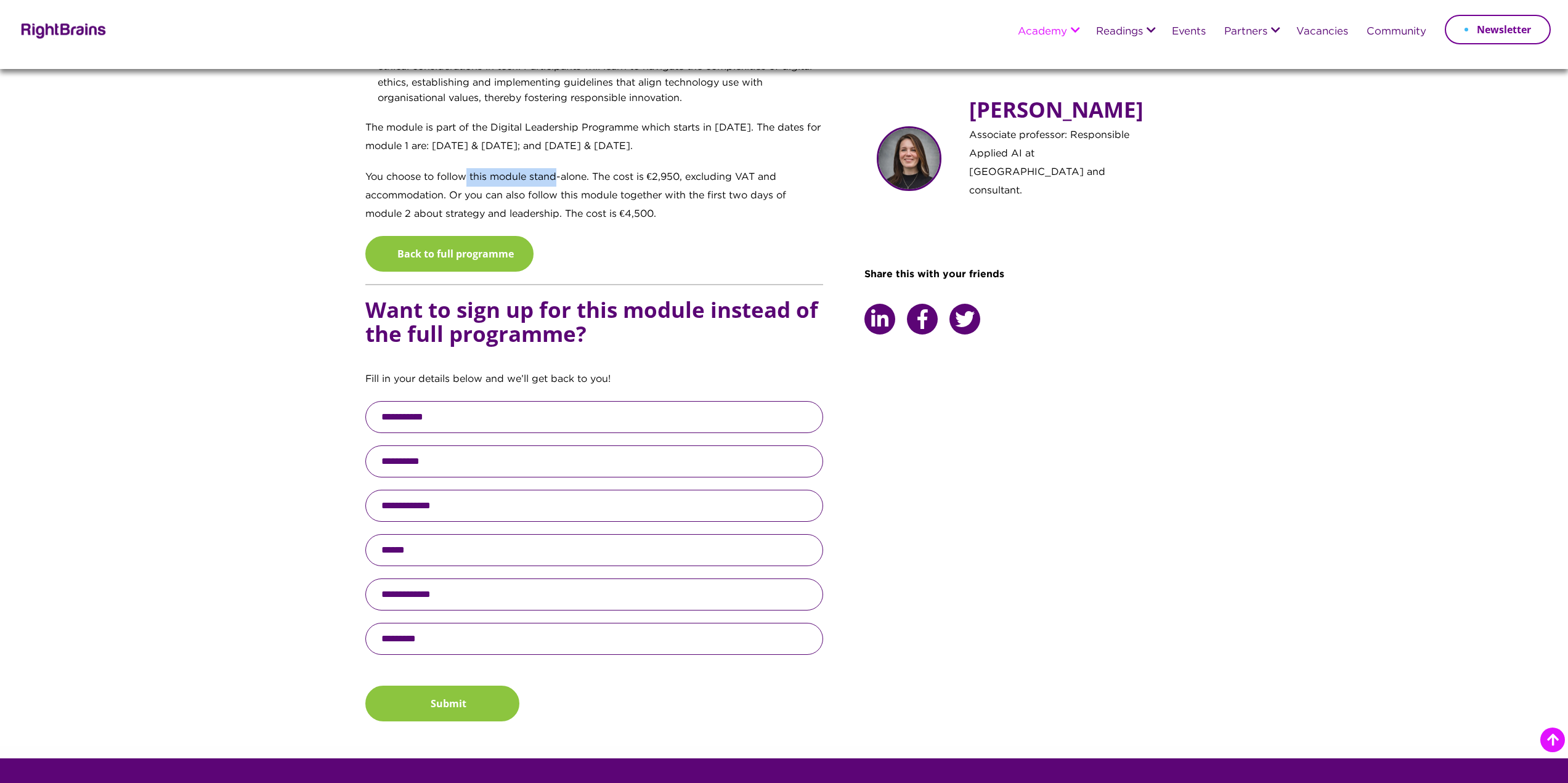
scroll to position [924, 0]
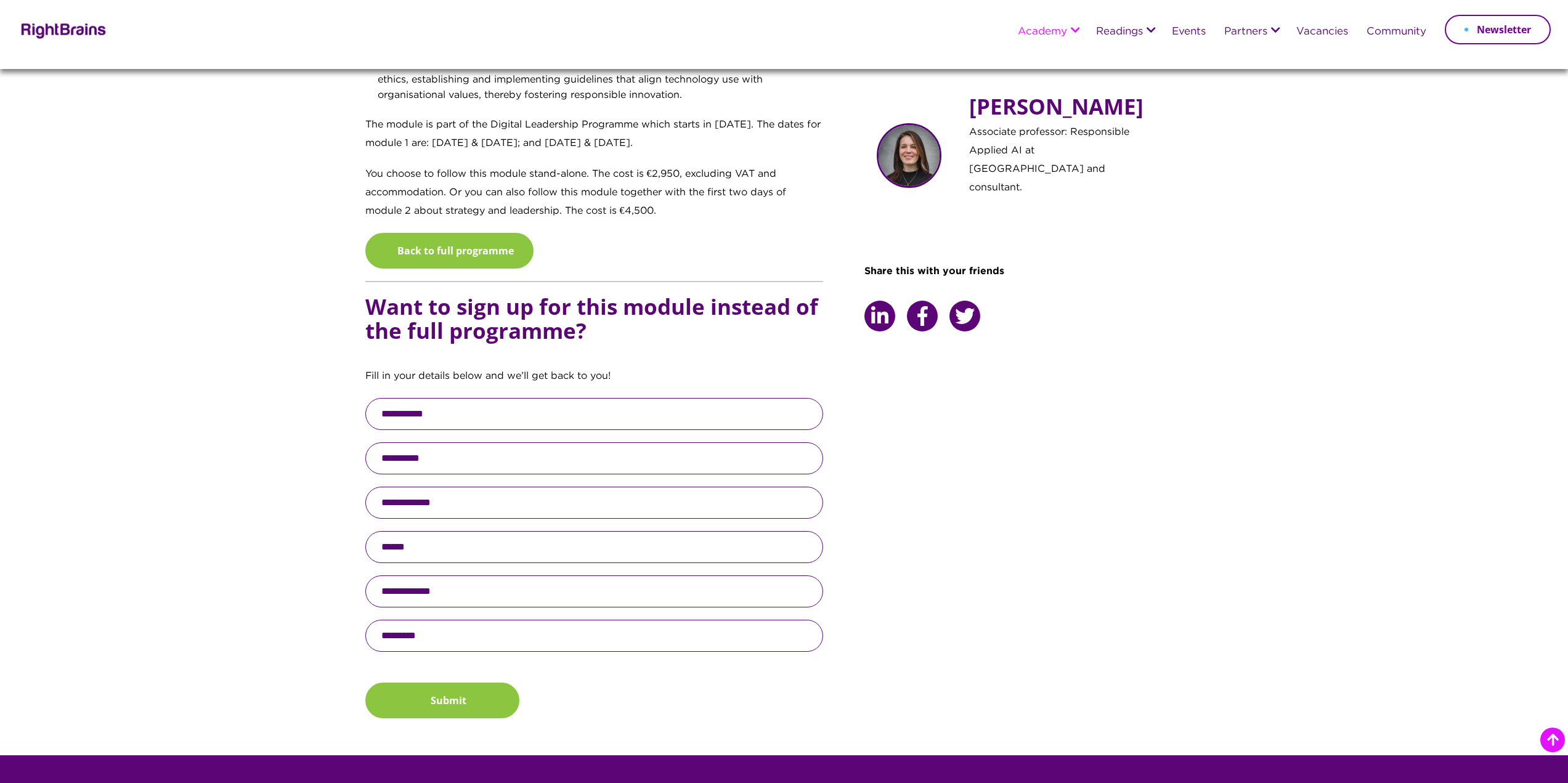
click at [444, 204] on p "You choose to follow this module stand-alone. The cost is €2,950, excluding VAT…" at bounding box center [594, 199] width 458 height 67
drag, startPoint x: 484, startPoint y: 177, endPoint x: 621, endPoint y: 171, distance: 137.1
click at [621, 171] on p "You choose to follow this module stand-alone. The cost is €2,950, excluding VAT…" at bounding box center [594, 199] width 458 height 67
drag, startPoint x: 427, startPoint y: 206, endPoint x: 604, endPoint y: 206, distance: 177.0
click at [604, 206] on p "You choose to follow this module stand-alone. The cost is €2,950, excluding VAT…" at bounding box center [594, 199] width 458 height 67
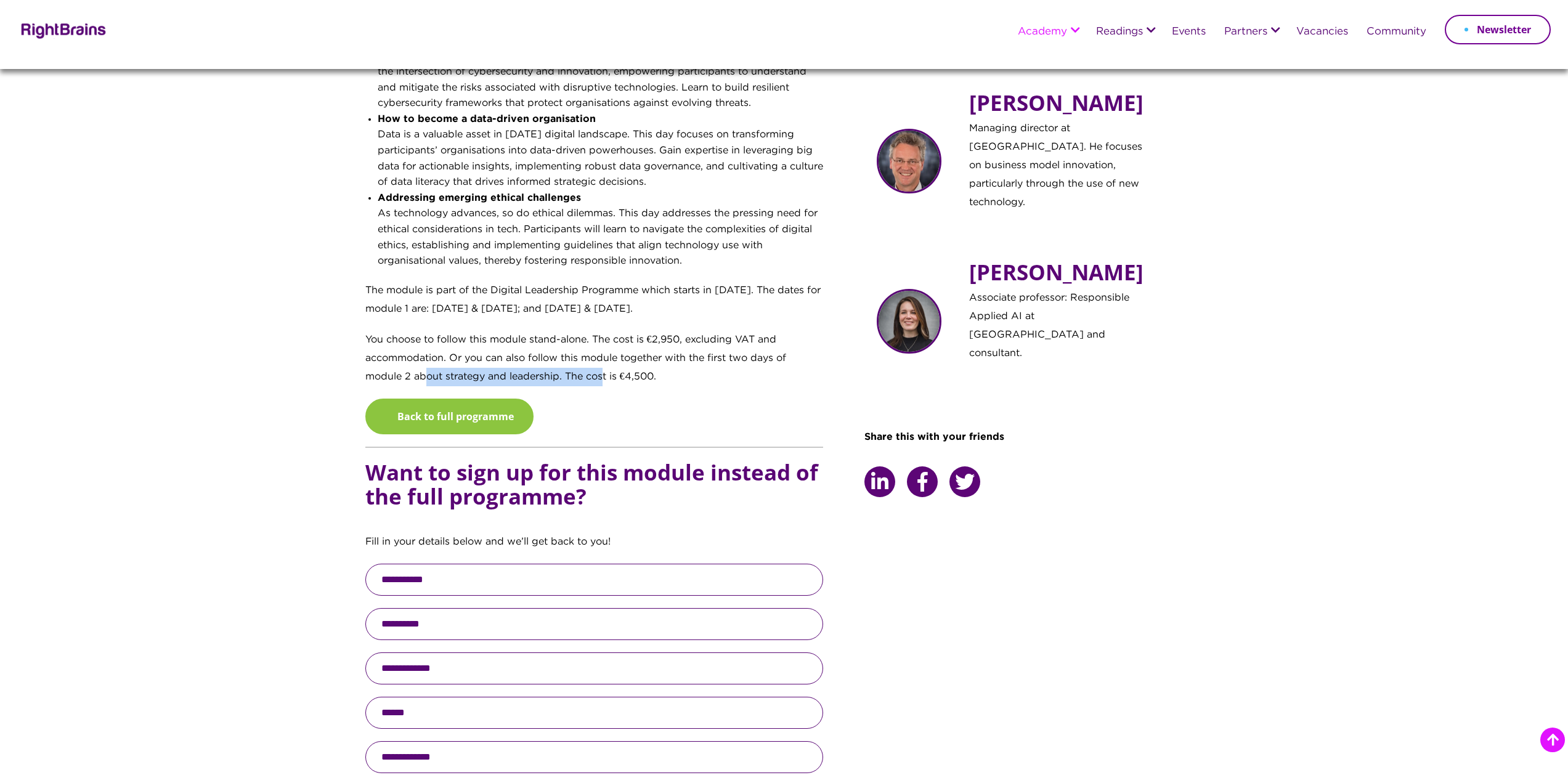
scroll to position [739, 0]
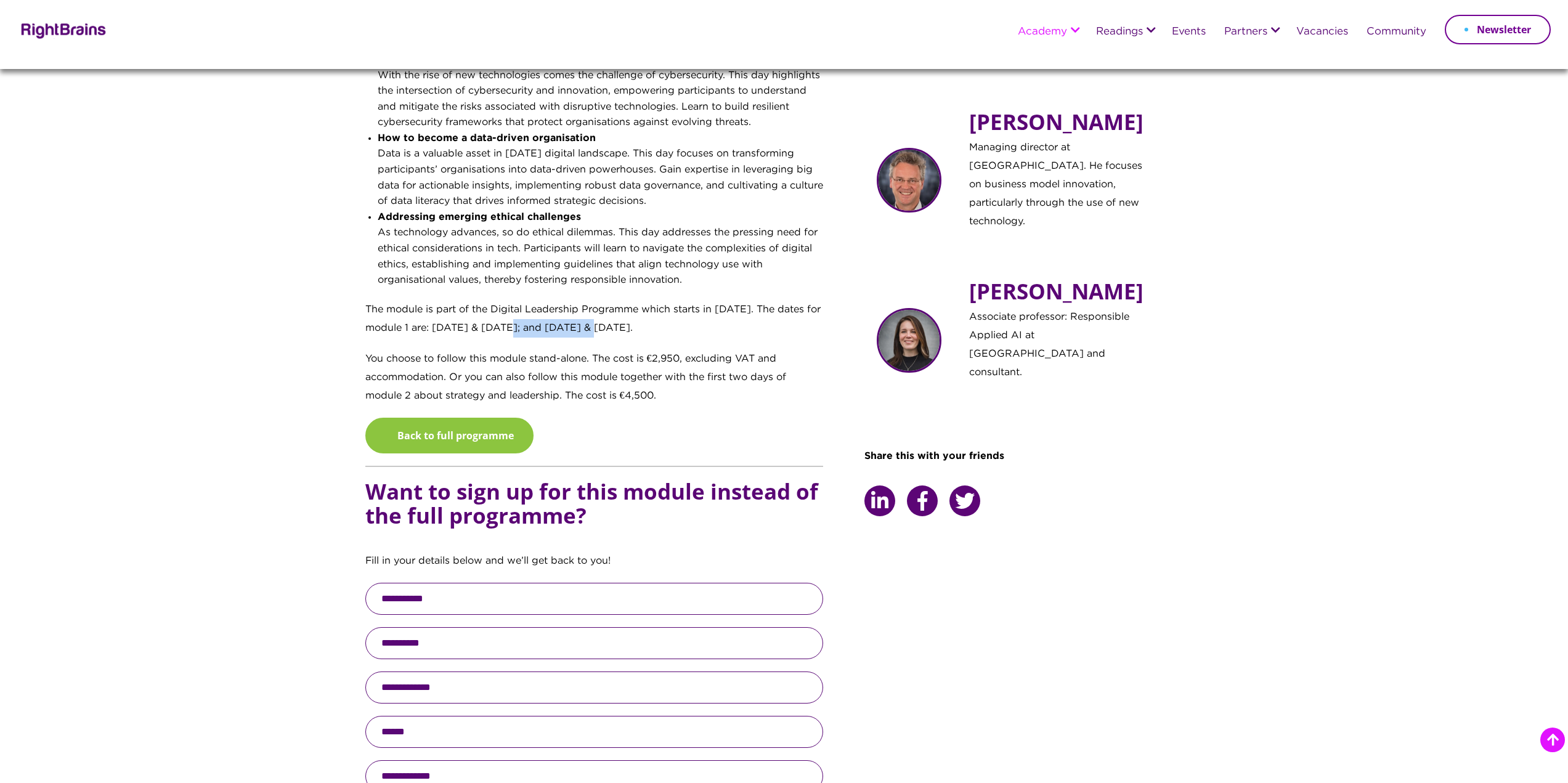
drag, startPoint x: 517, startPoint y: 319, endPoint x: 599, endPoint y: 319, distance: 82.0
click at [599, 319] on p "The module is part of the Digital Leadership Programme which starts in October …" at bounding box center [594, 325] width 458 height 50
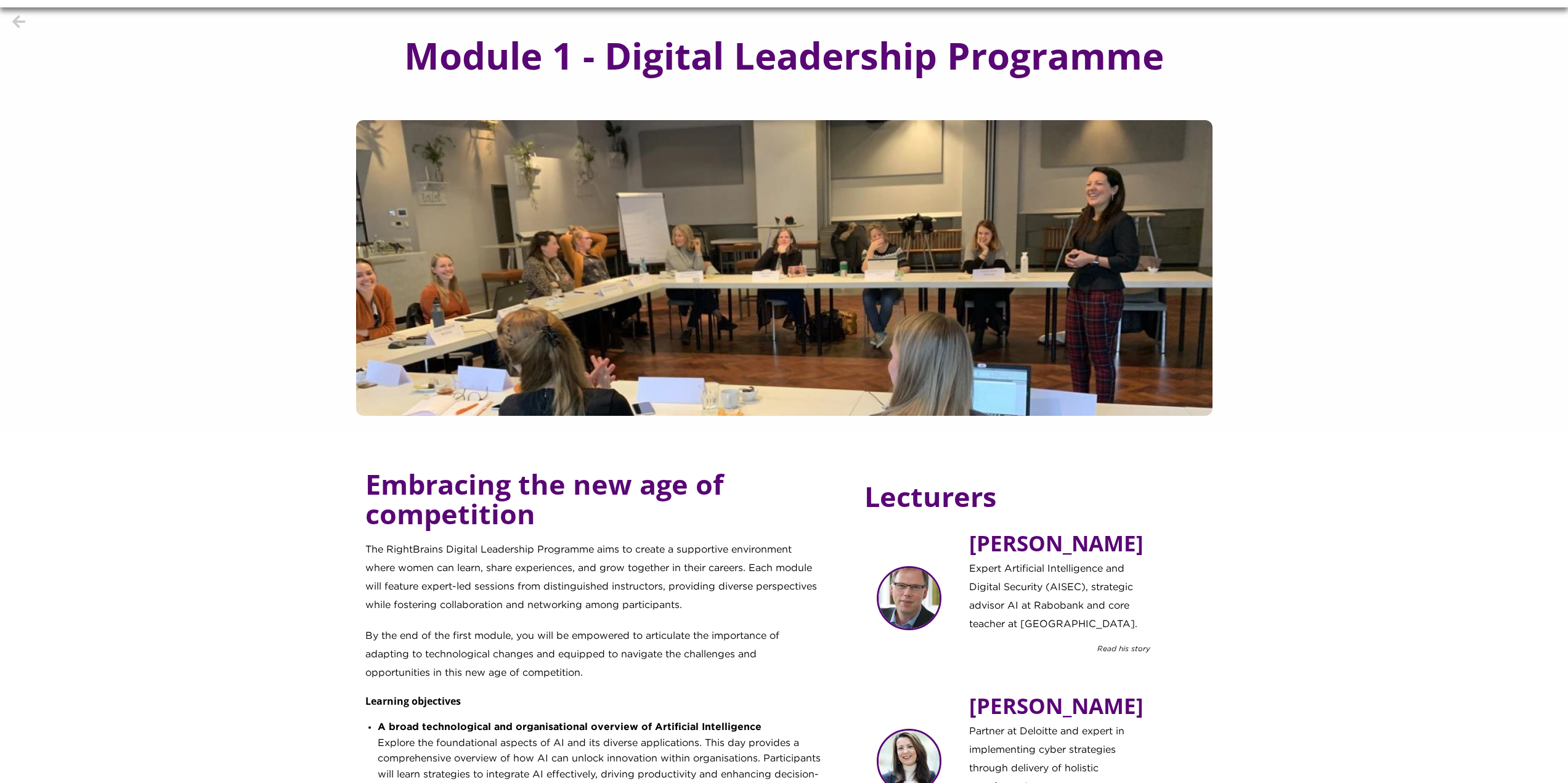
scroll to position [0, 0]
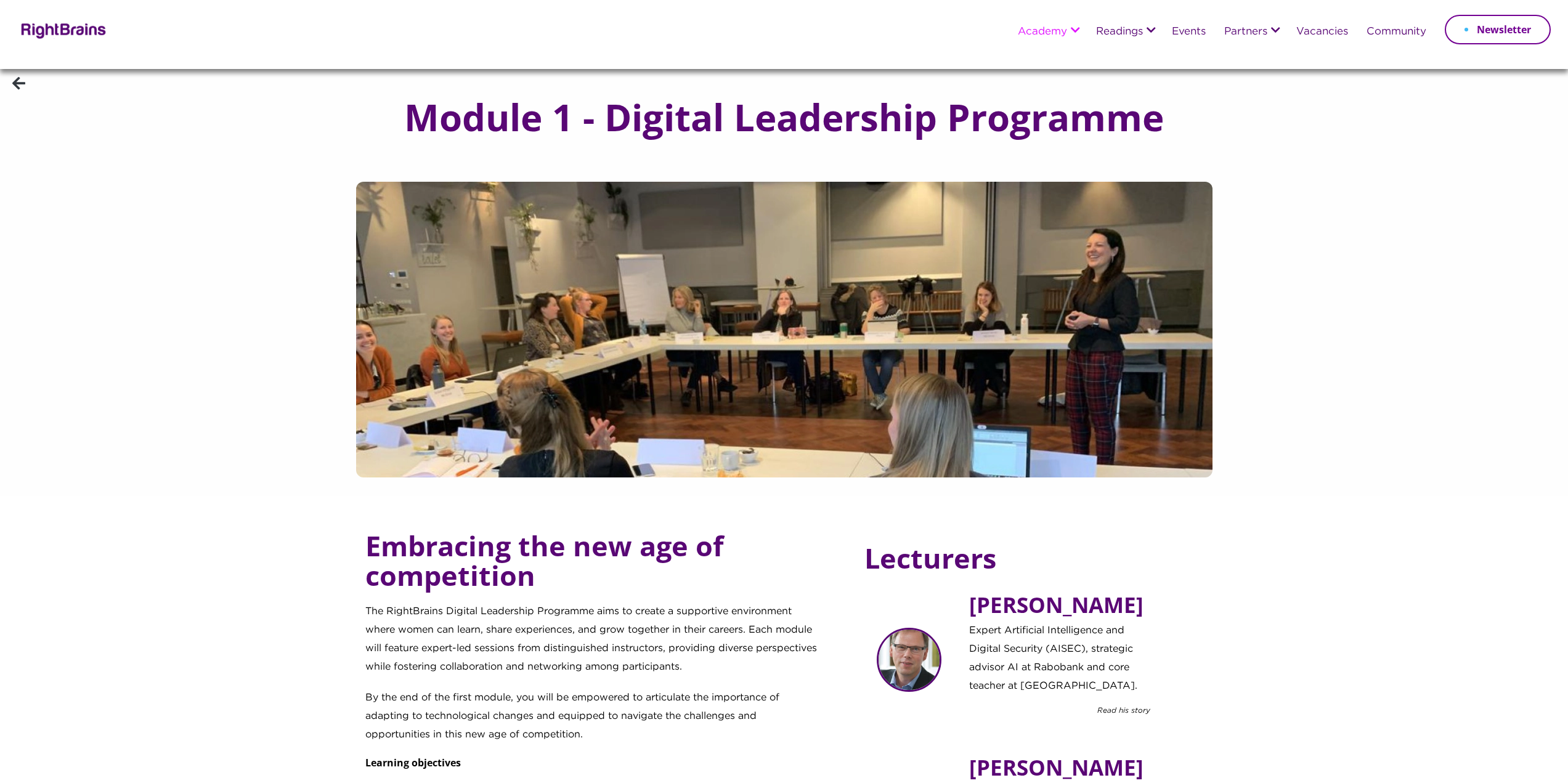
click at [13, 83] on icon at bounding box center [19, 83] width 13 height 15
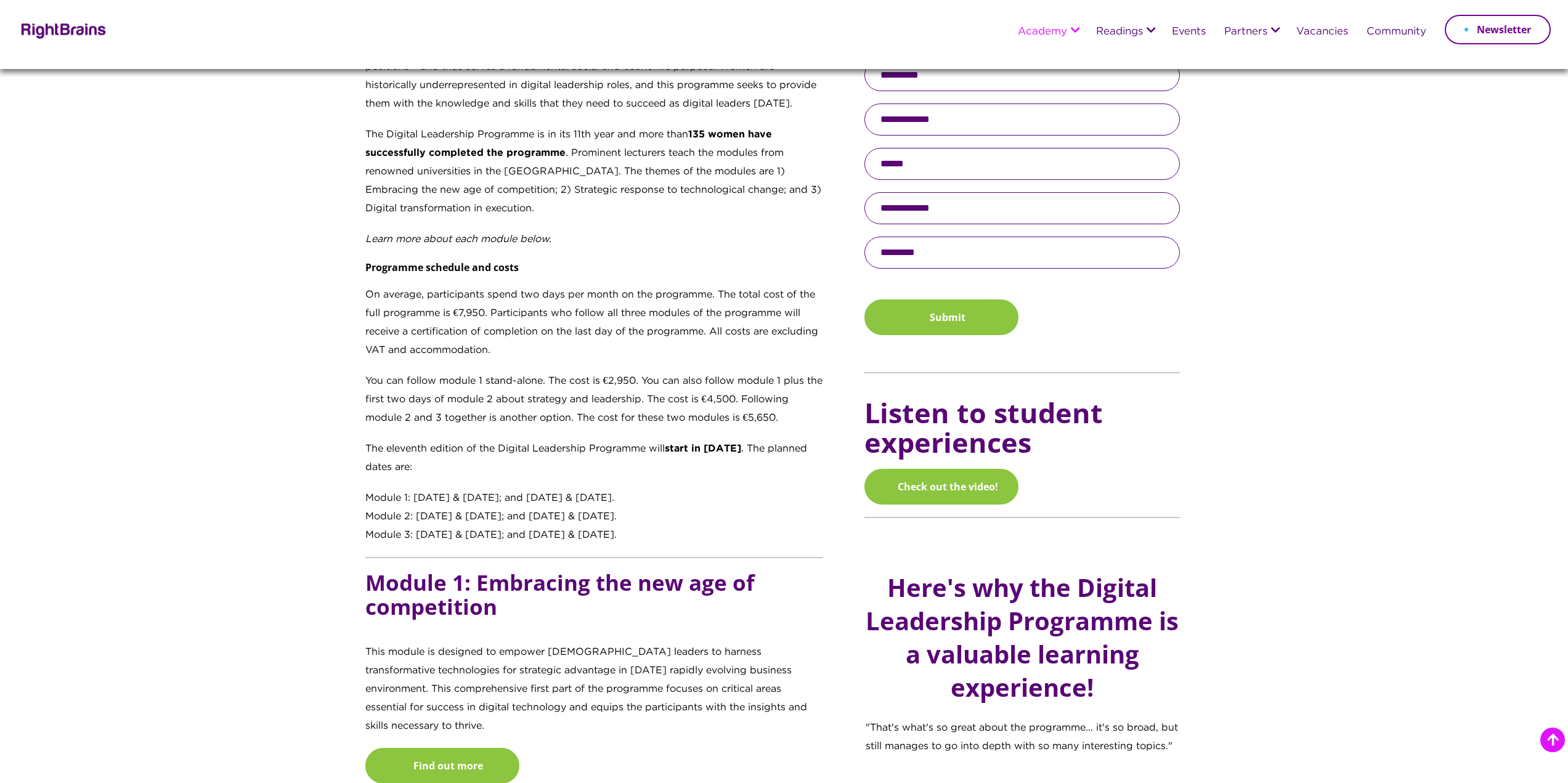
scroll to position [924, 0]
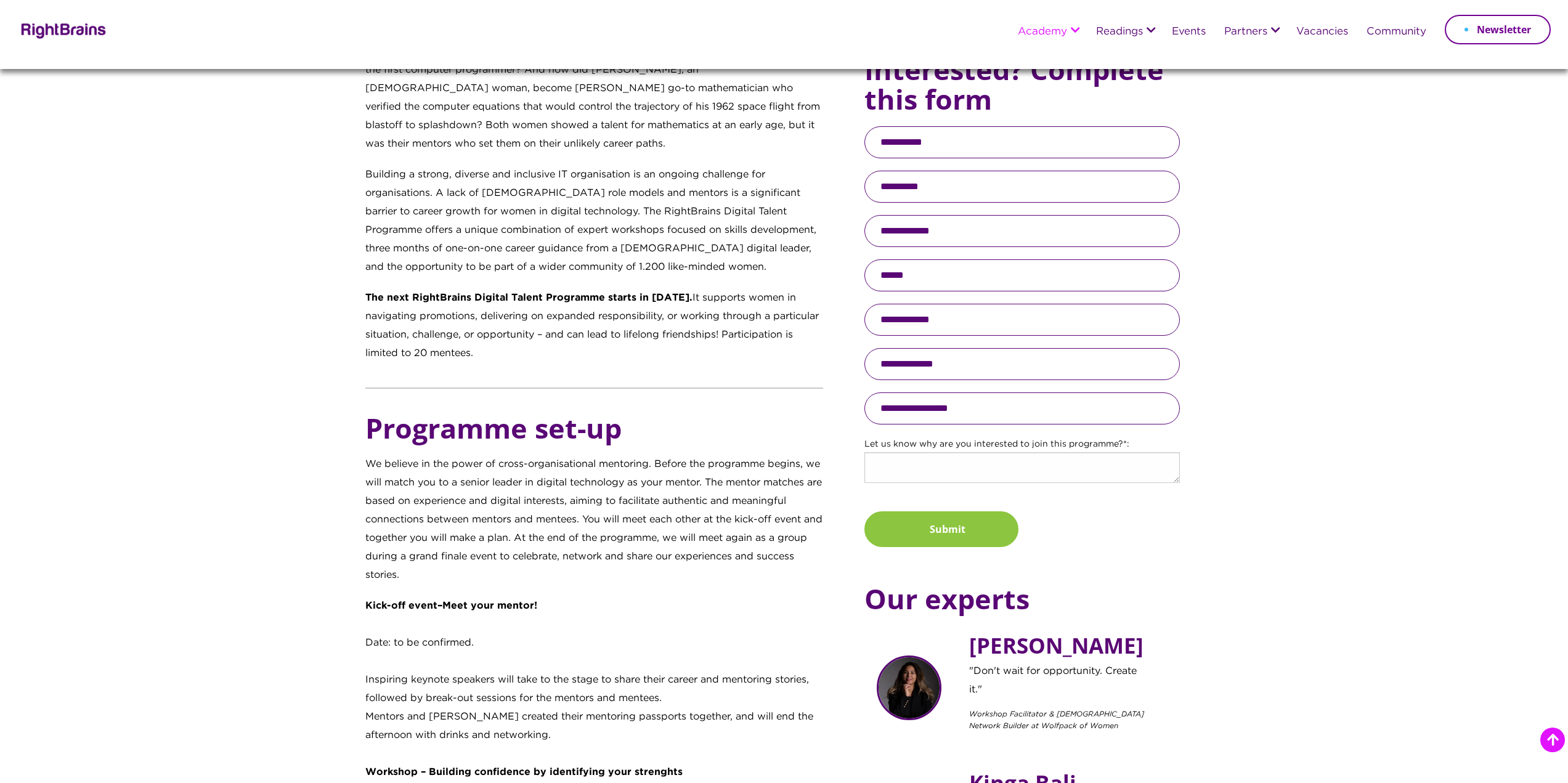
scroll to position [112, 0]
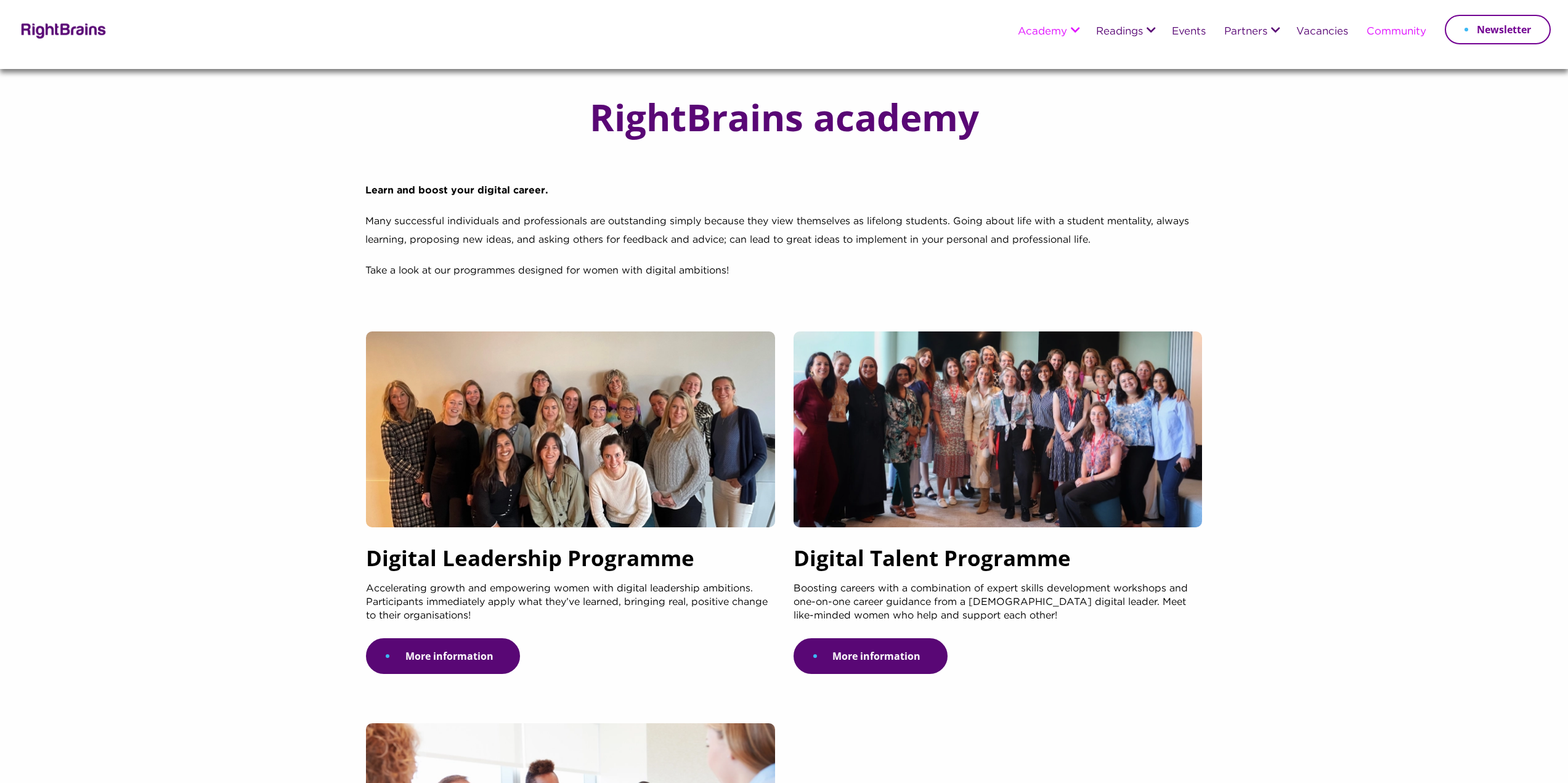
click at [1389, 36] on link "Community" at bounding box center [1397, 32] width 60 height 11
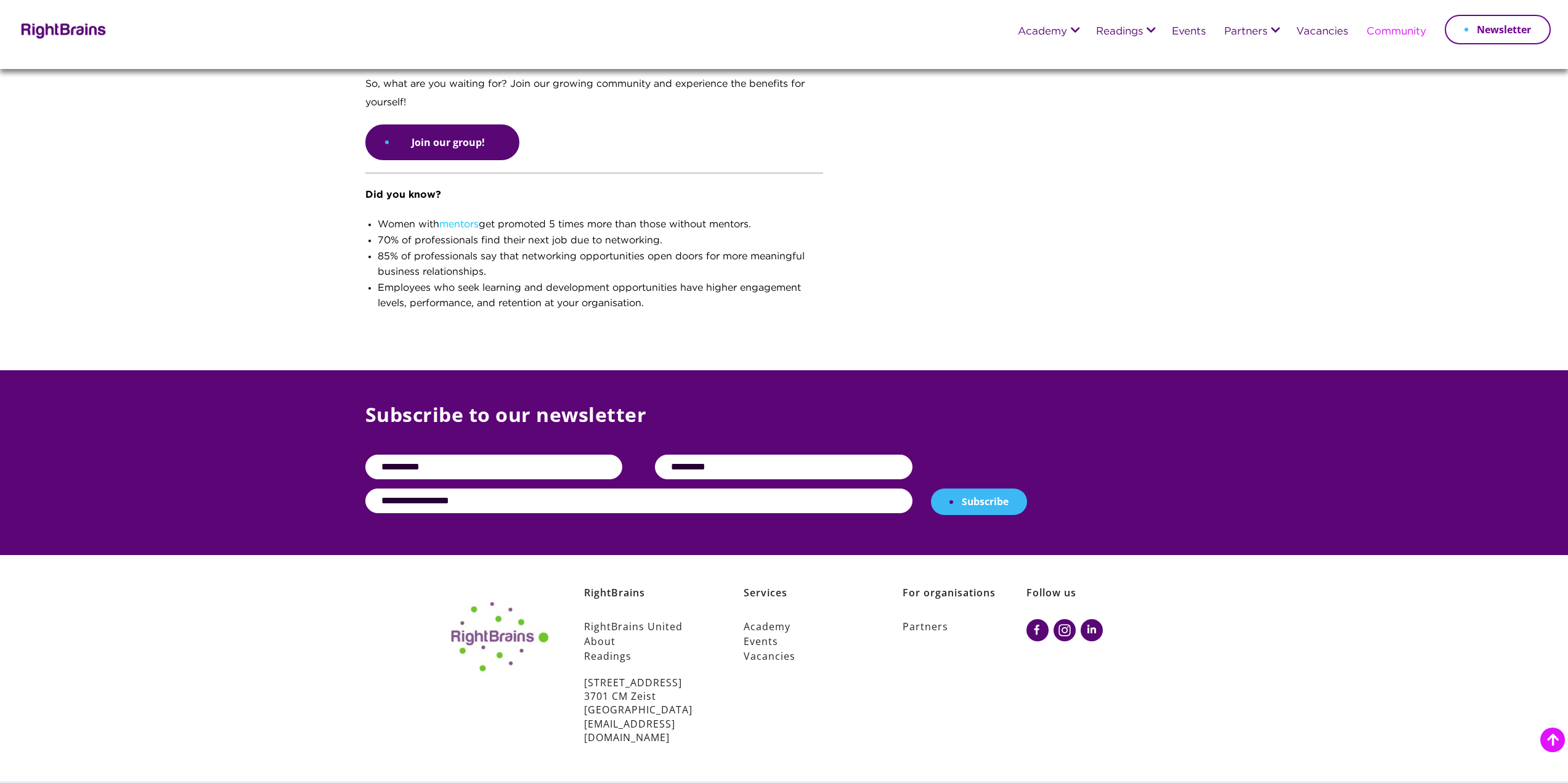
scroll to position [588, 0]
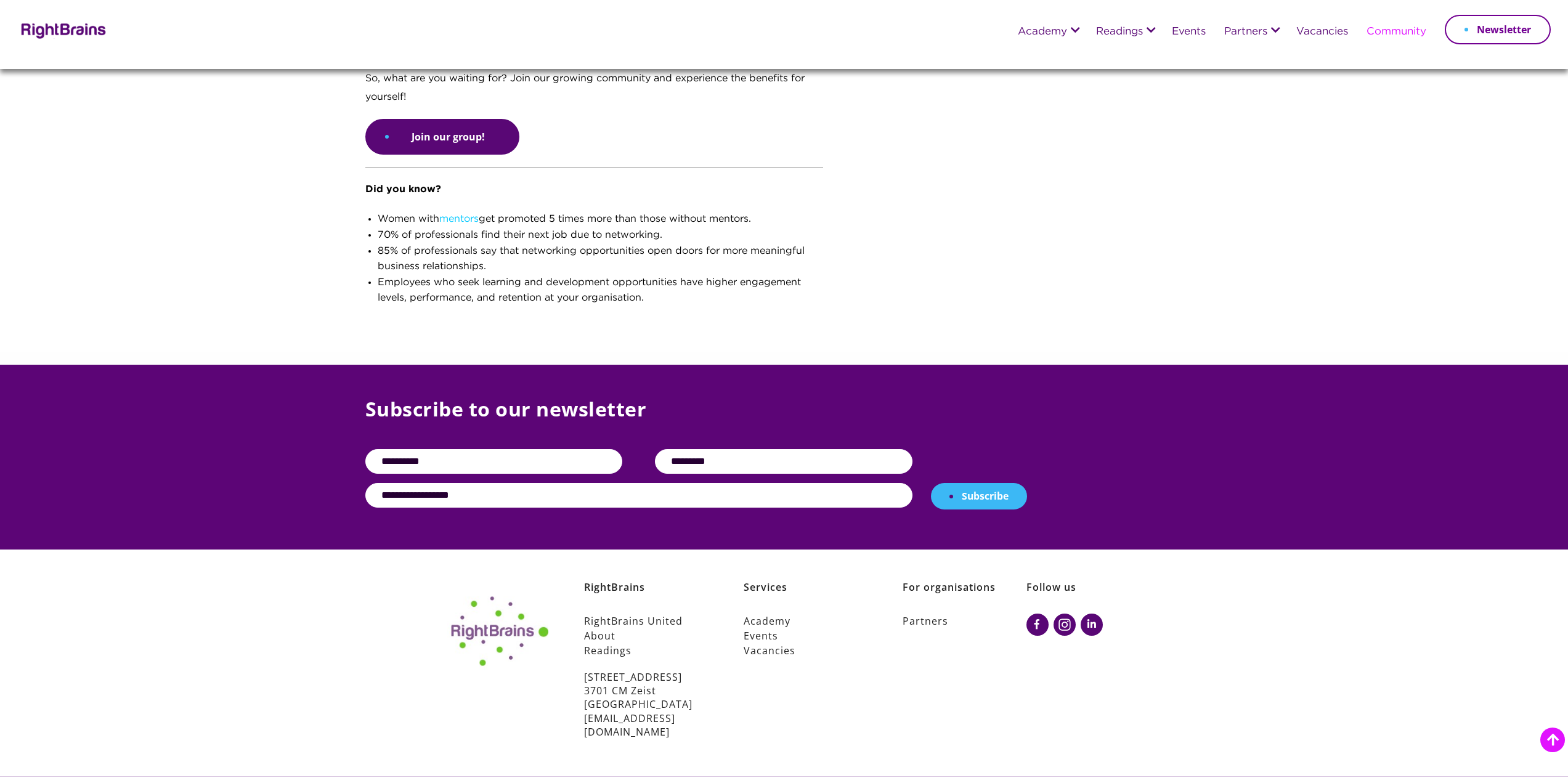
click at [531, 429] on p "Subscribe to our newsletter" at bounding box center [784, 422] width 838 height 54
click at [529, 449] on input "text" at bounding box center [494, 461] width 257 height 24
type input "******"
type input "**********"
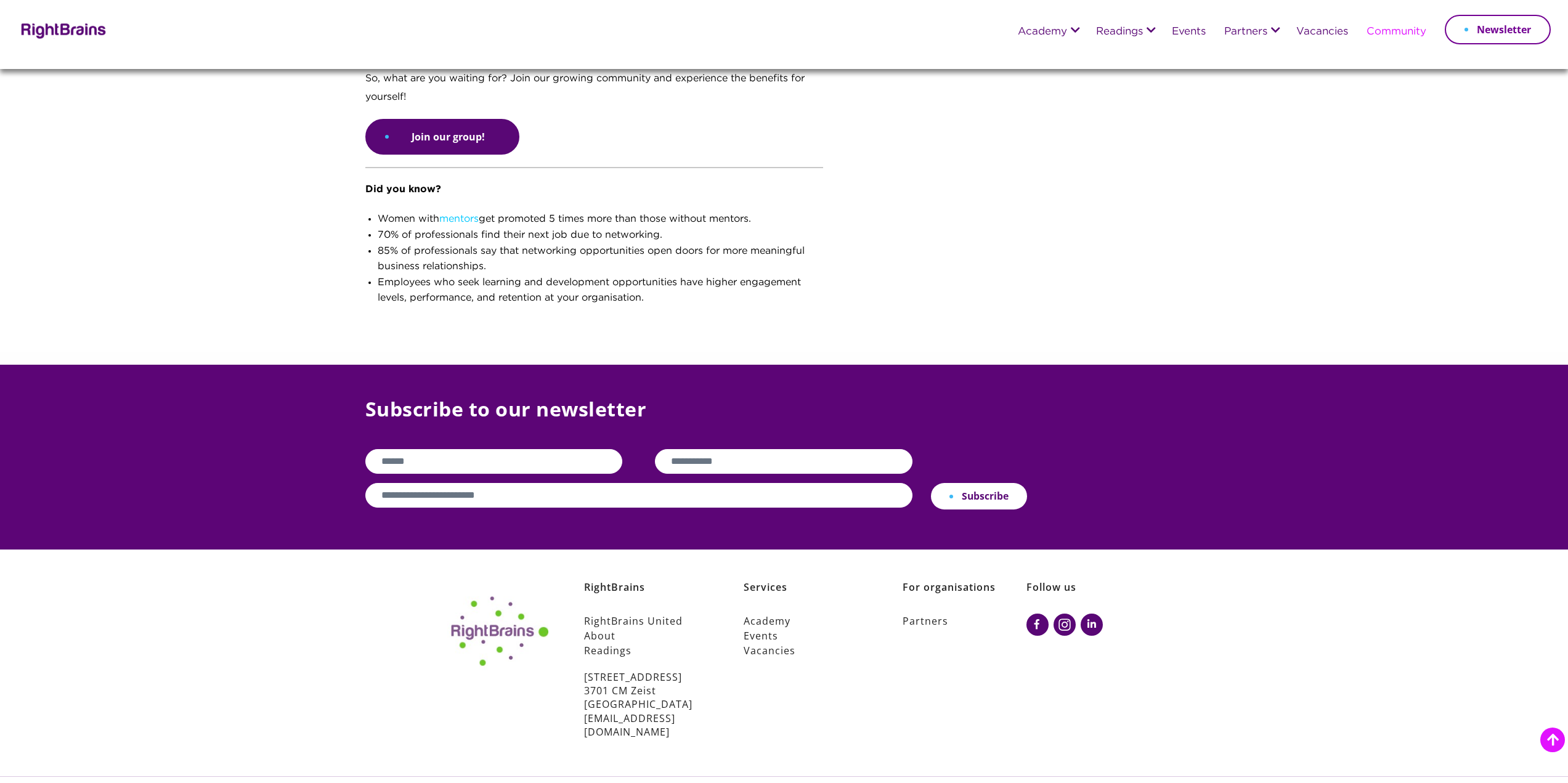
click at [1002, 483] on button "Subscribe" at bounding box center [979, 496] width 96 height 27
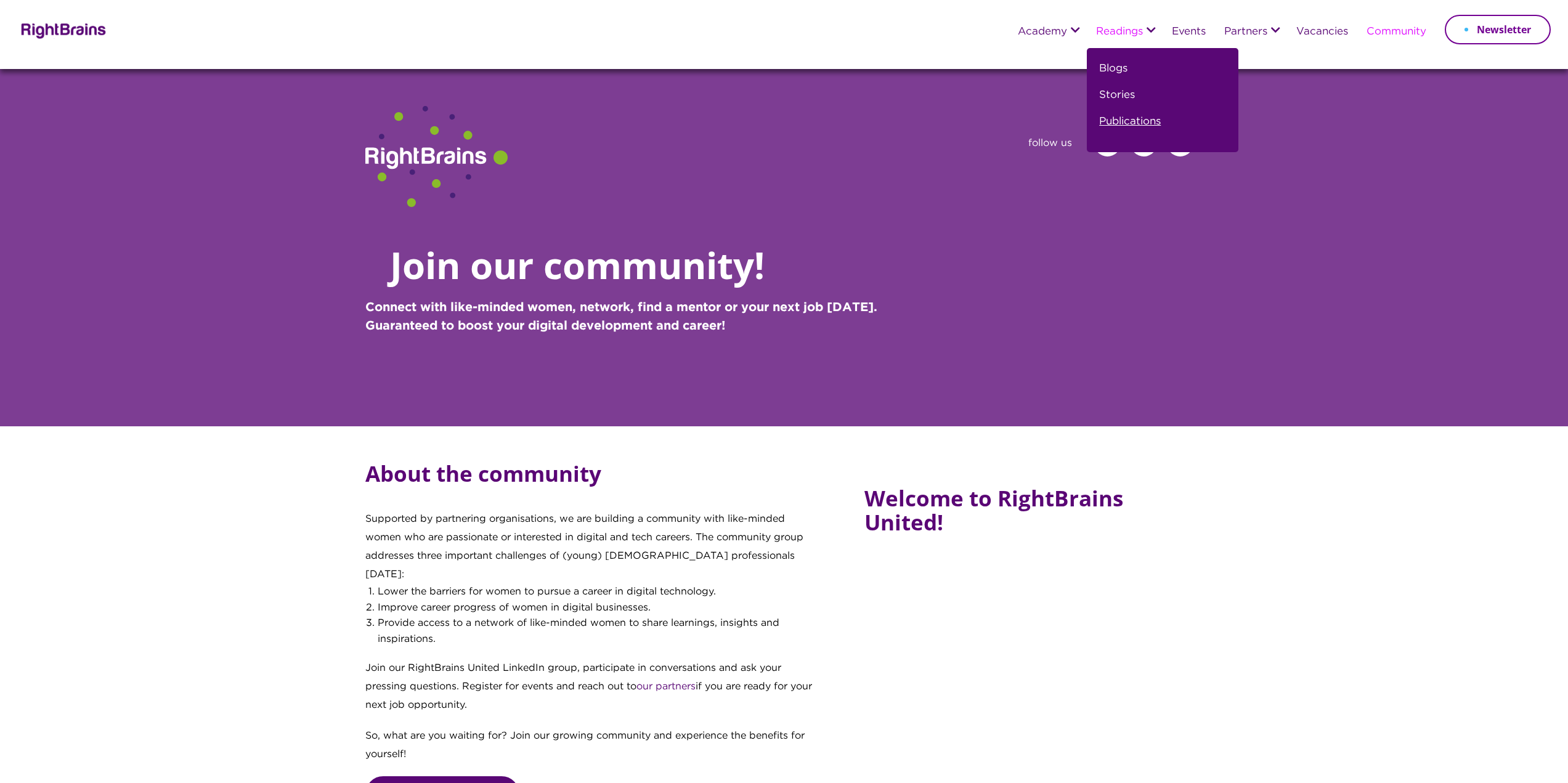
click at [1127, 120] on link "Publications" at bounding box center [1130, 126] width 62 height 26
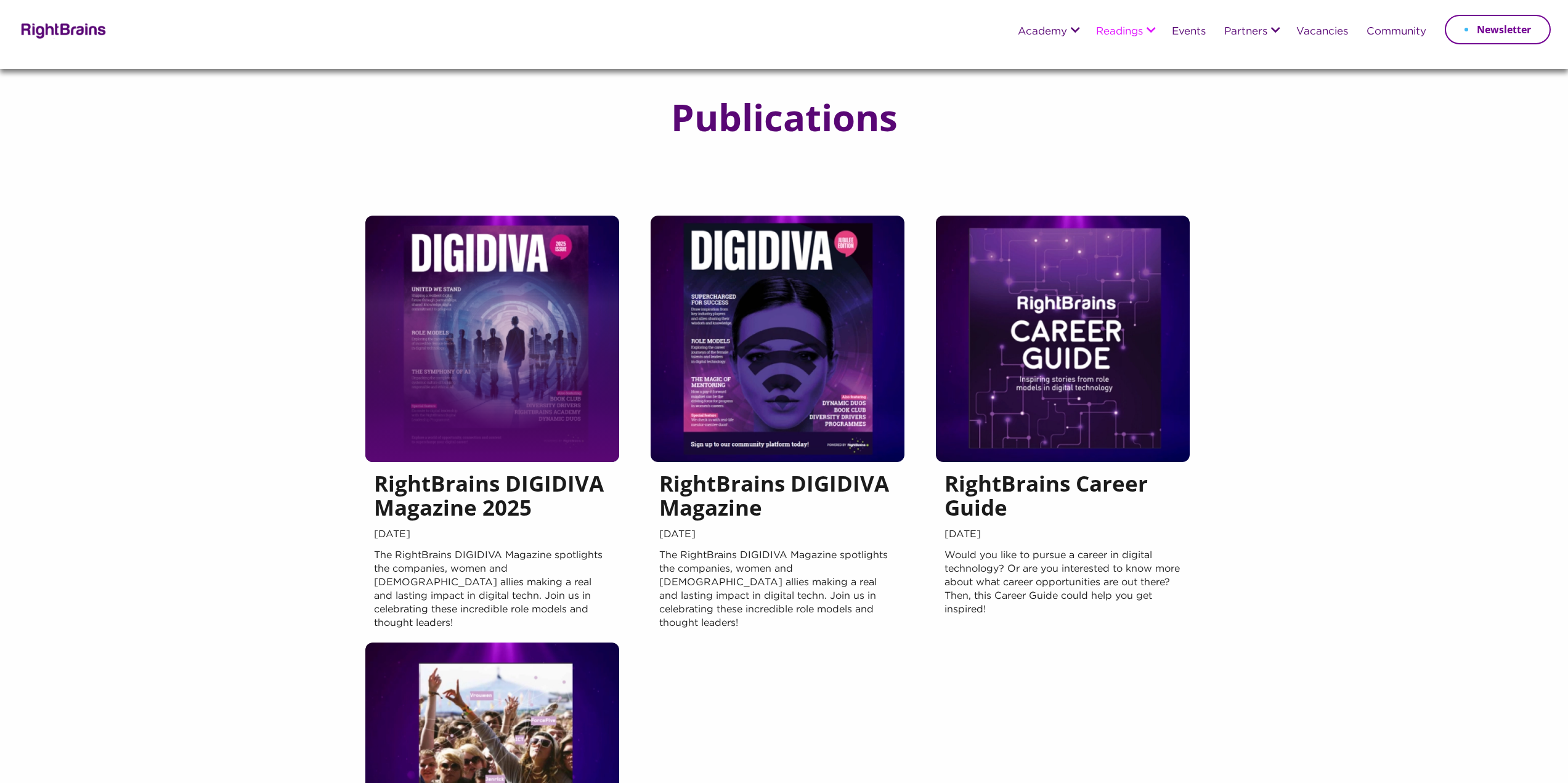
click at [494, 508] on h5 "RightBrains DIGIDIVA Magazine 2025" at bounding box center [492, 498] width 237 height 54
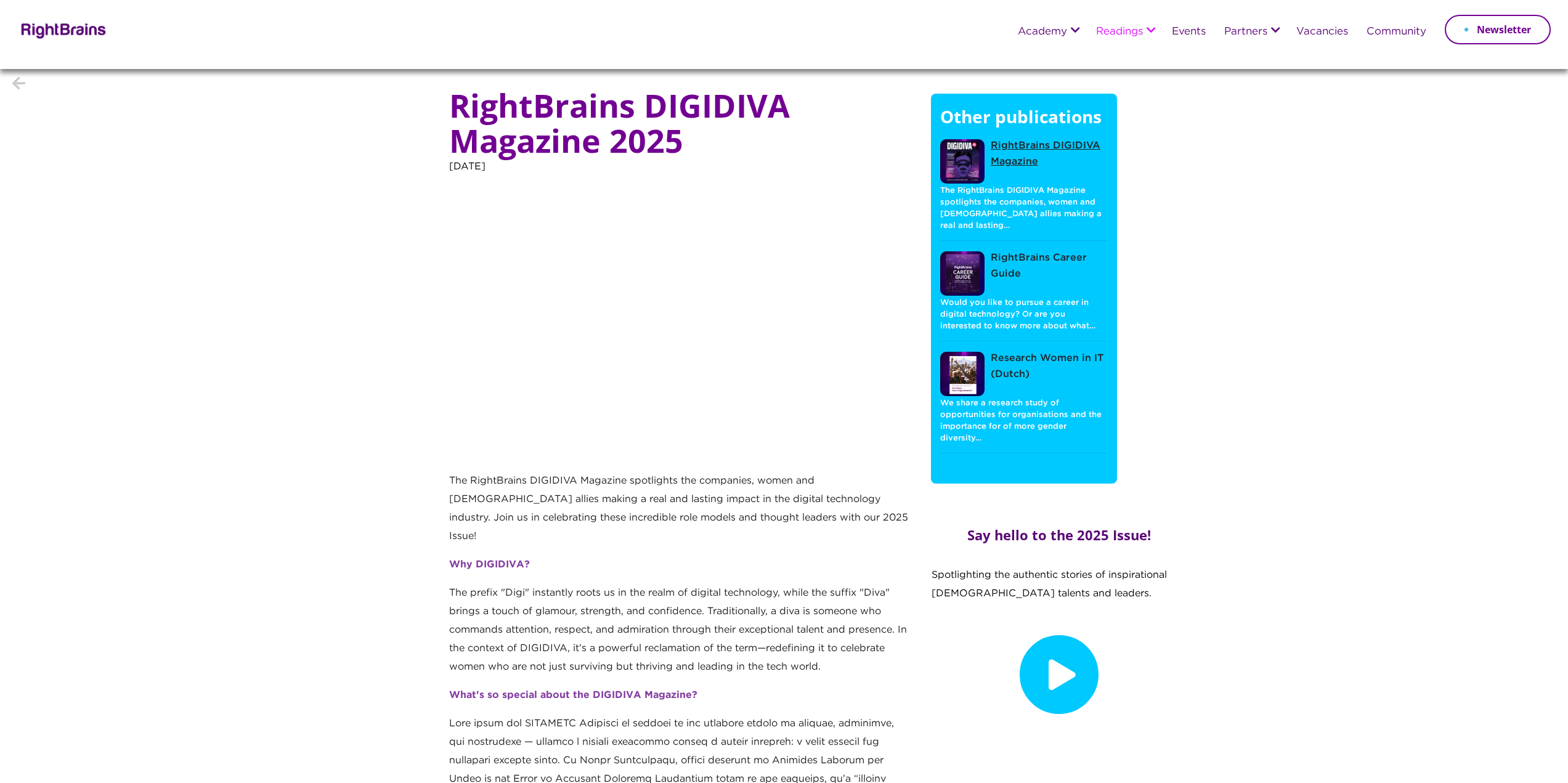
click at [1033, 147] on link "RightBrains DIGIDIVA Magazine" at bounding box center [1024, 161] width 167 height 46
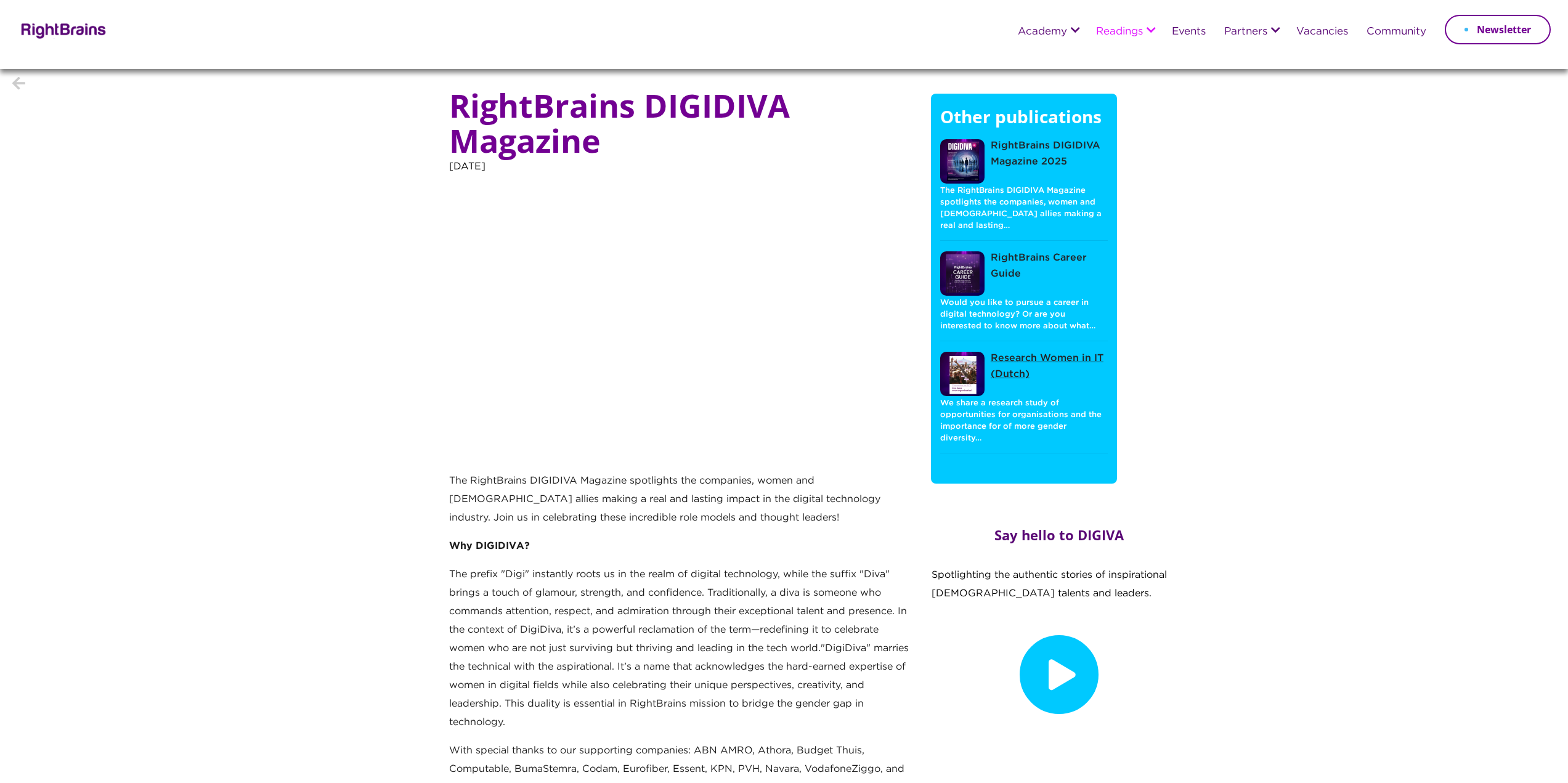
click at [1035, 350] on link "Research Women in IT (Dutch)" at bounding box center [1024, 374] width 167 height 46
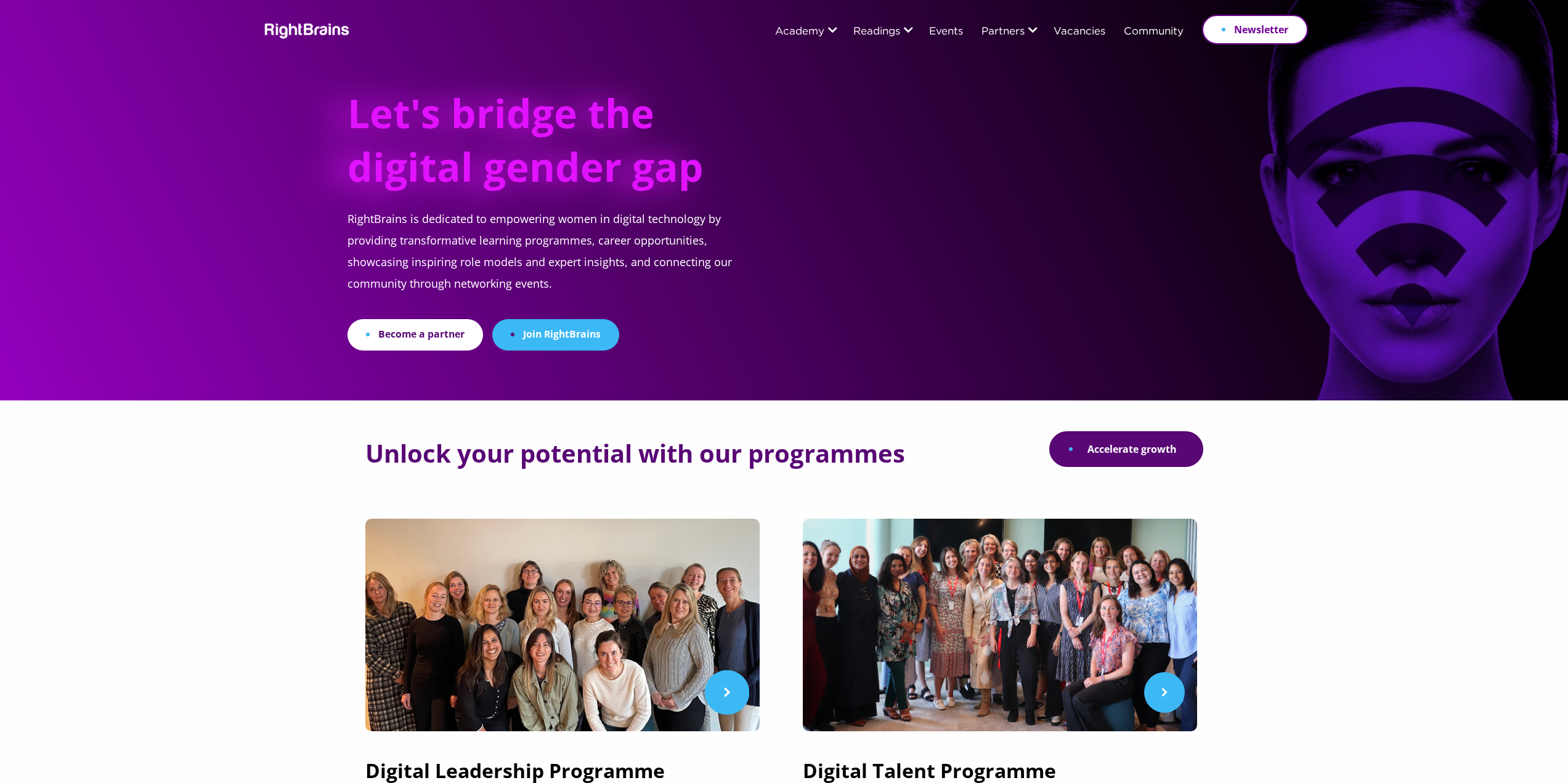
click at [711, 676] on link at bounding box center [565, 624] width 400 height 212
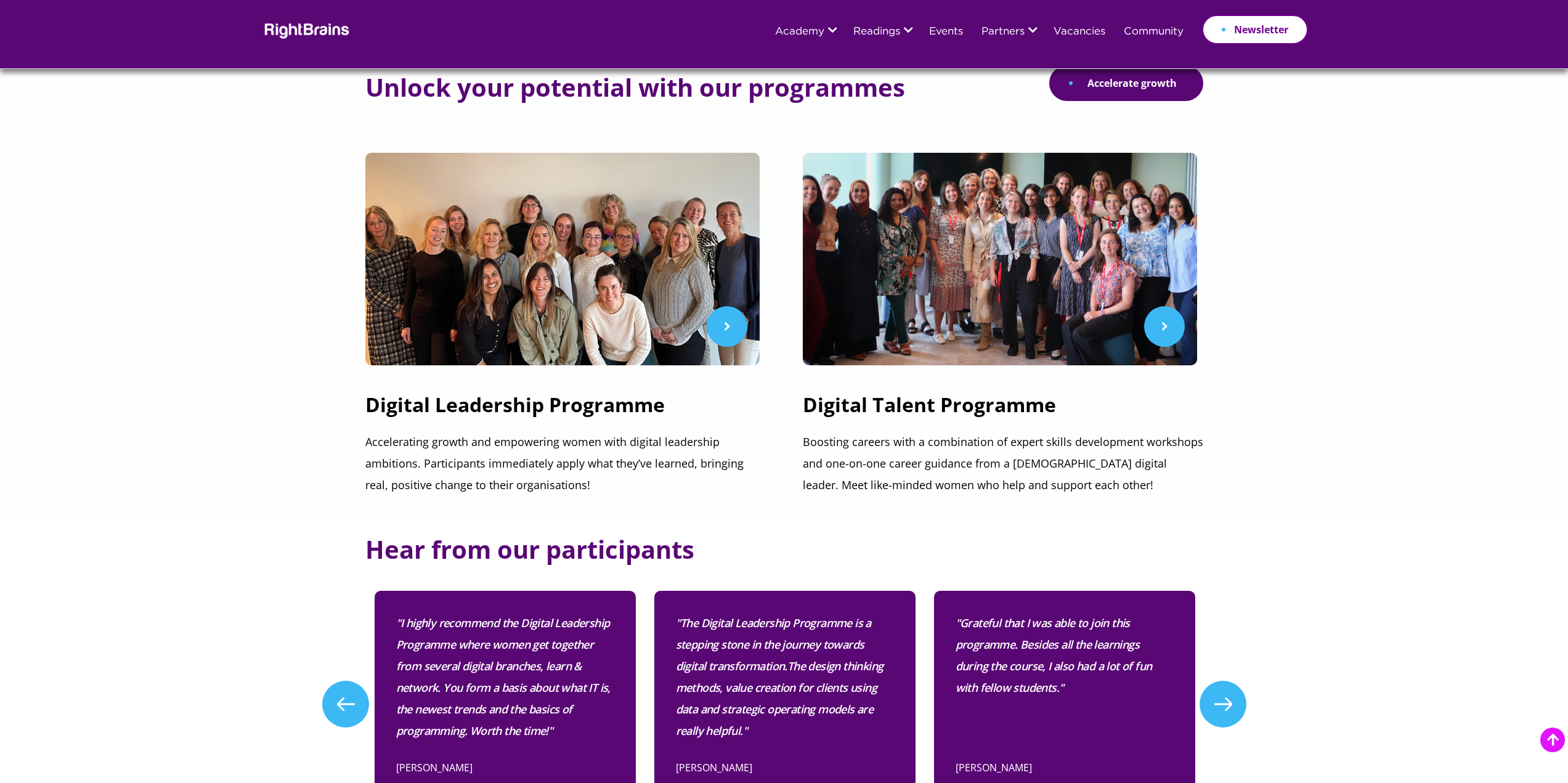
scroll to position [123, 0]
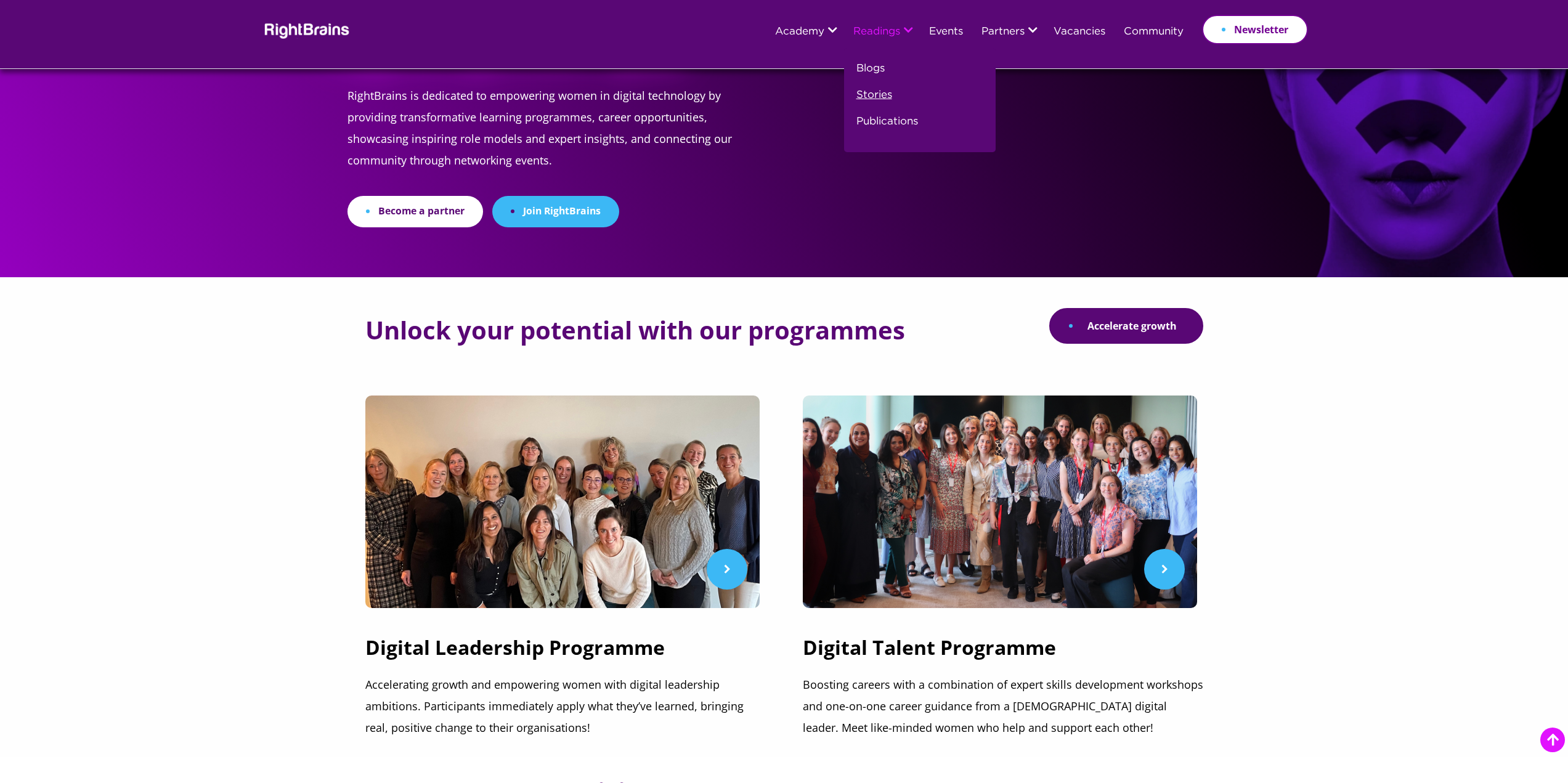
click at [867, 95] on link "Stories" at bounding box center [875, 100] width 36 height 26
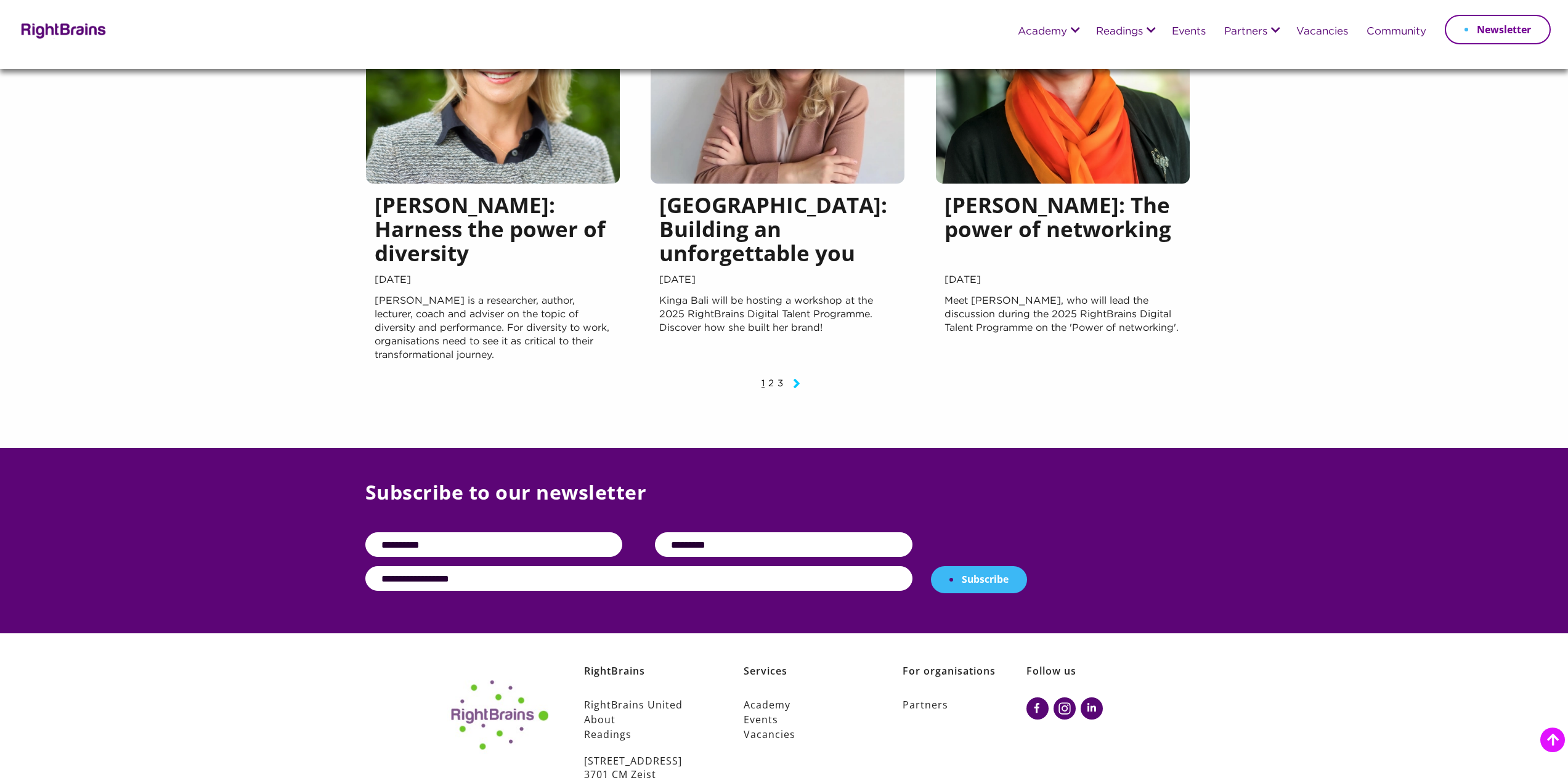
scroll to position [1478, 0]
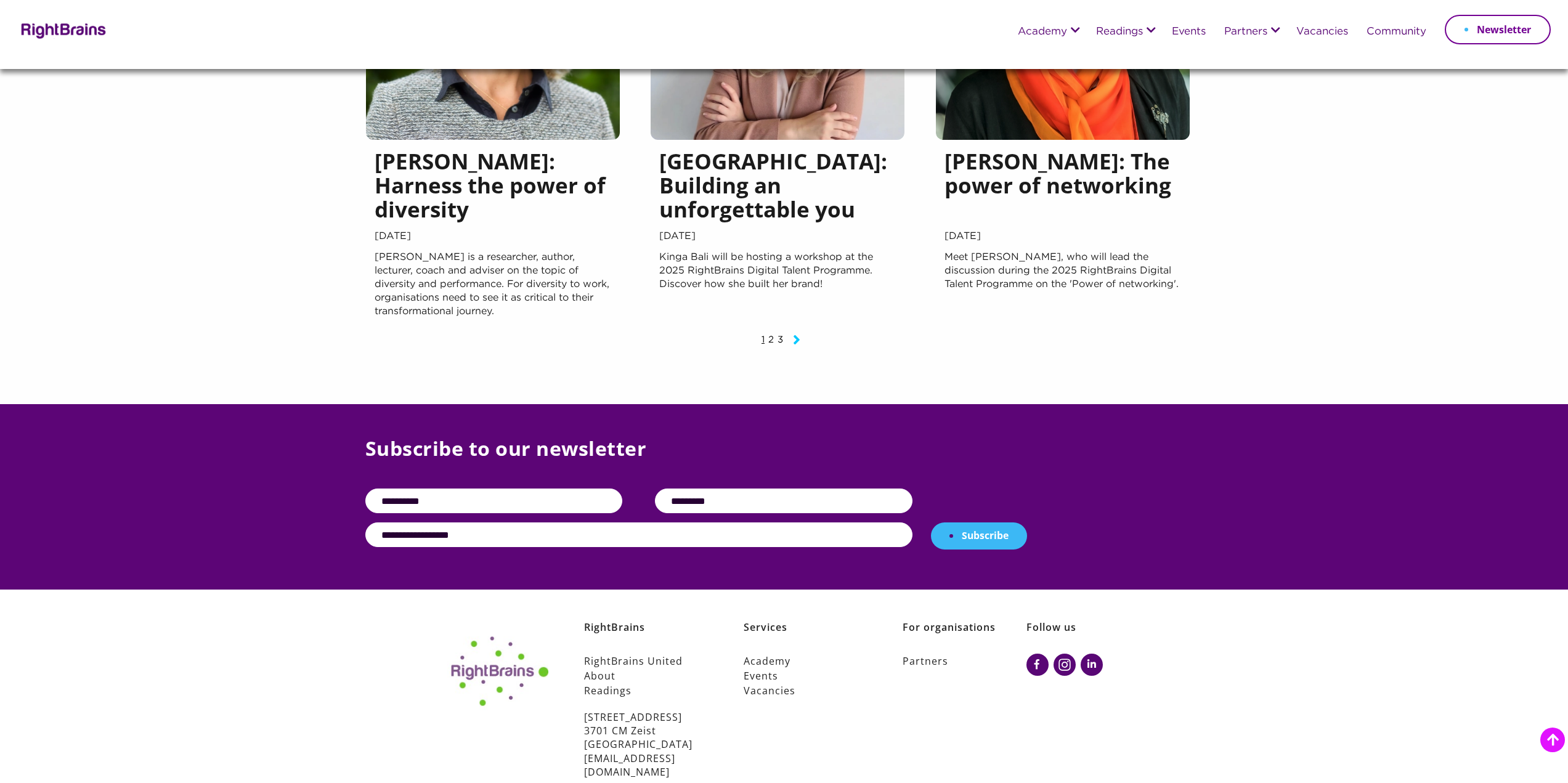
click at [790, 345] on link "Next page" at bounding box center [797, 342] width 20 height 8
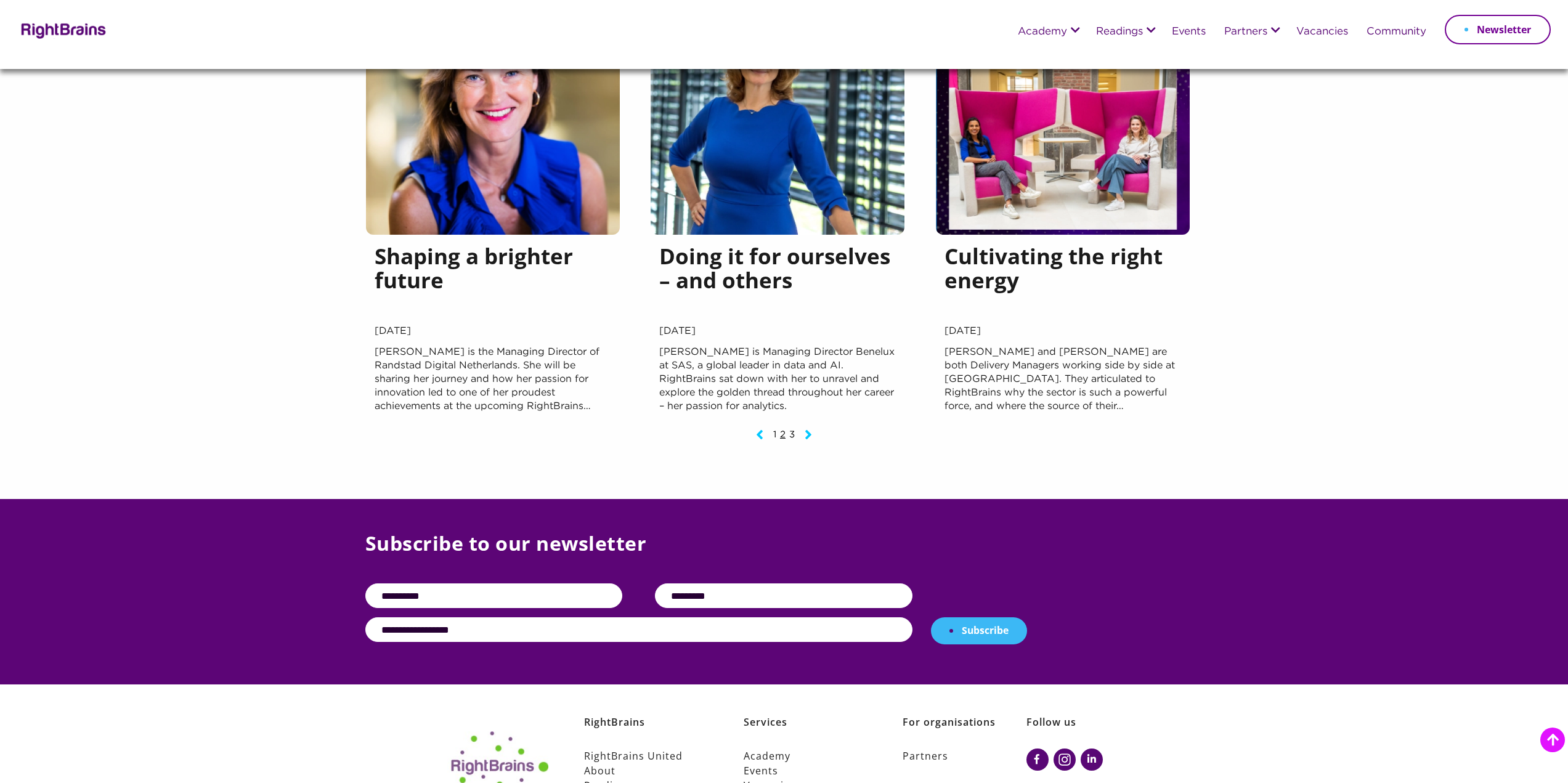
scroll to position [1417, 0]
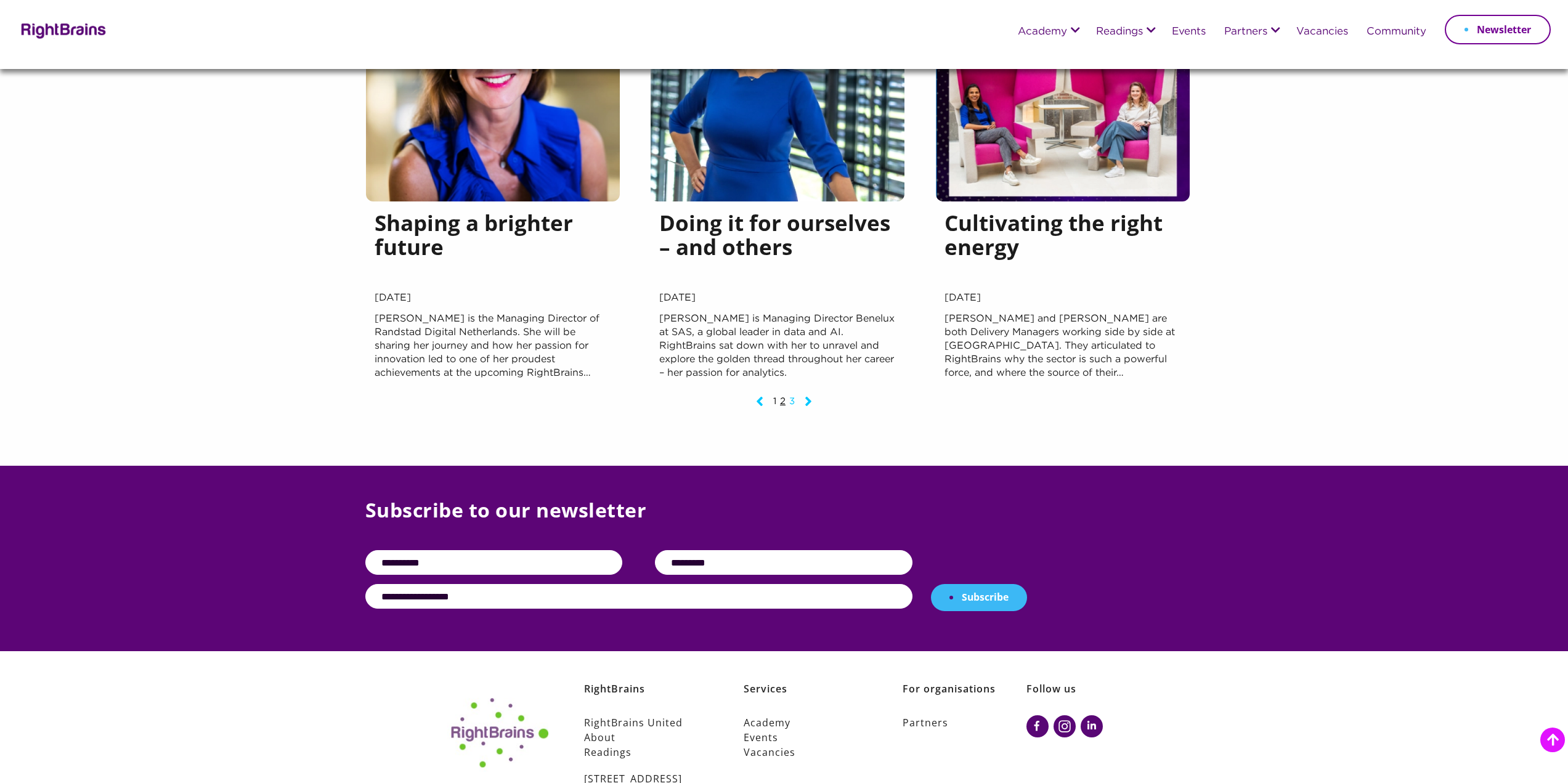
click at [791, 405] on link "3" at bounding box center [792, 401] width 5 height 8
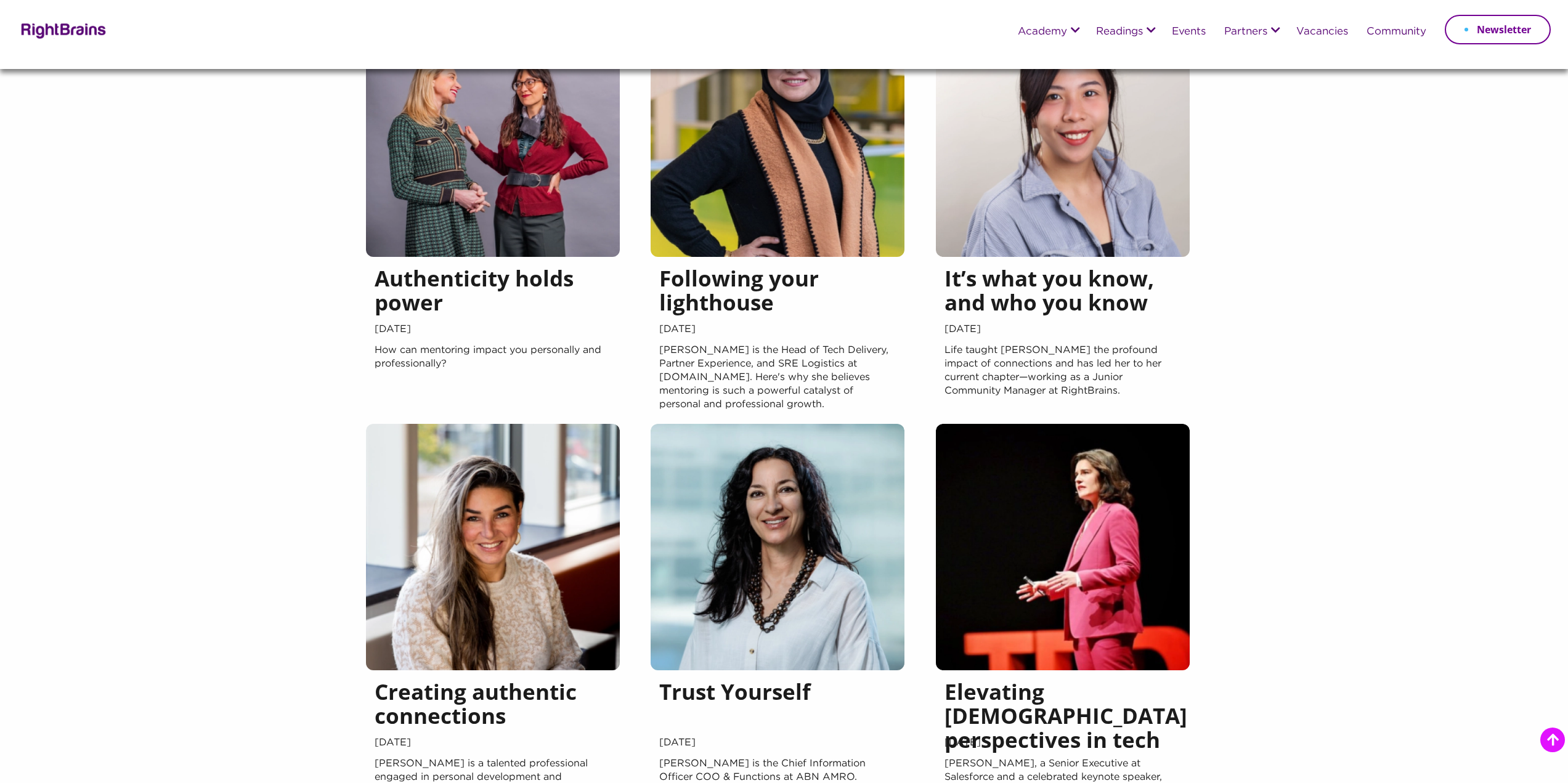
scroll to position [1108, 0]
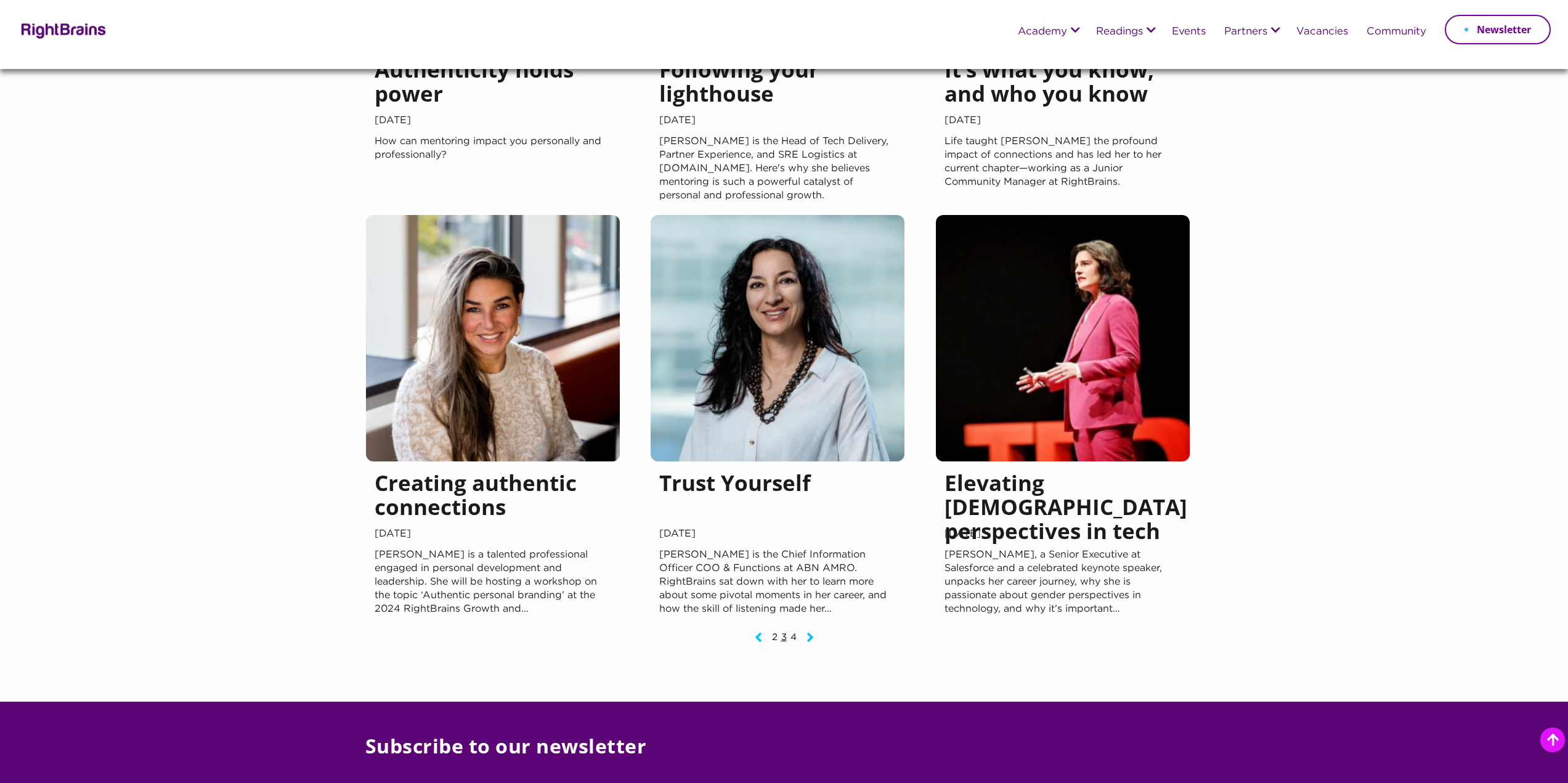
click at [453, 507] on h5 "Creating authentic connections" at bounding box center [493, 498] width 237 height 54
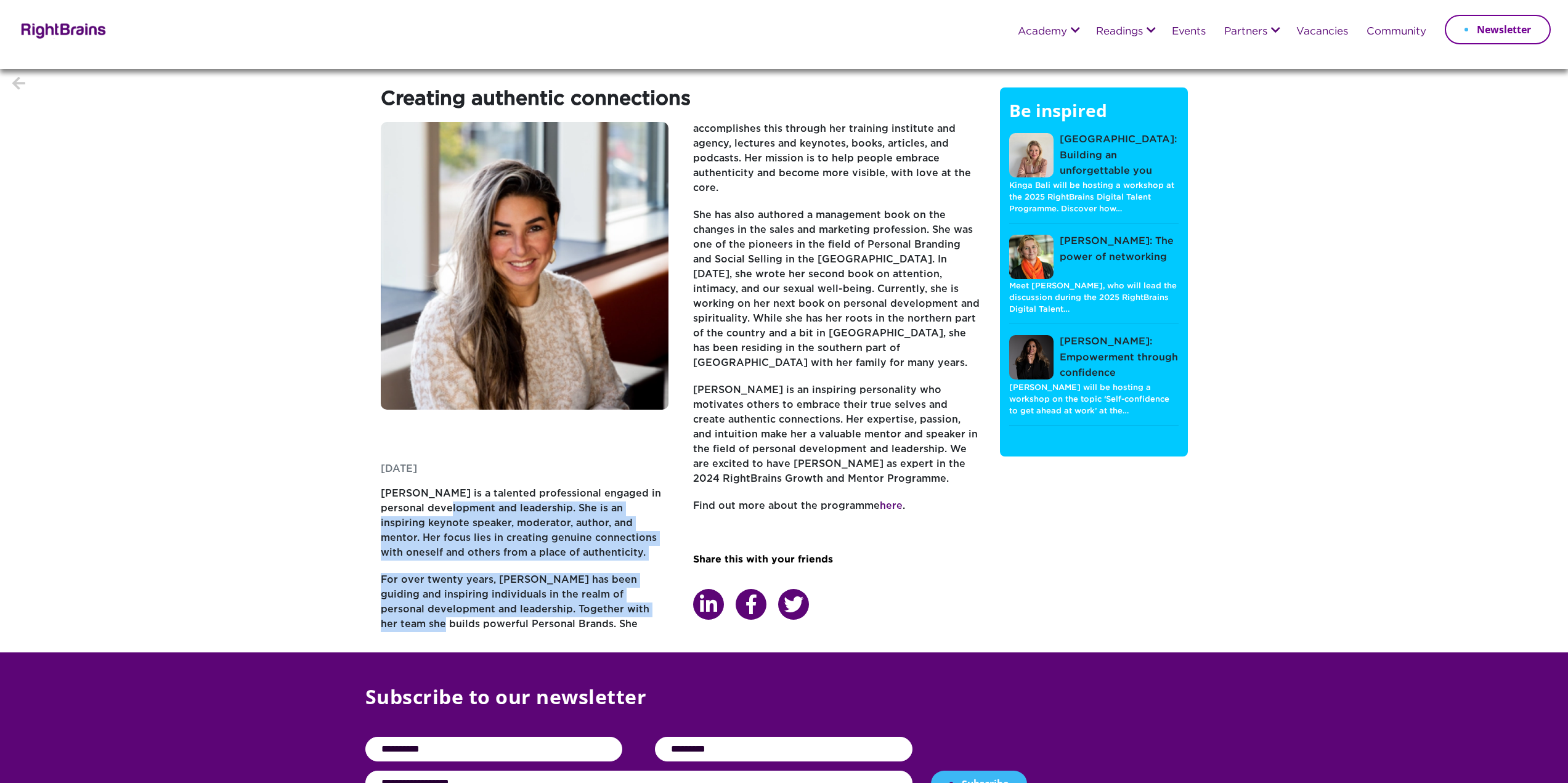
drag, startPoint x: 433, startPoint y: 512, endPoint x: 632, endPoint y: 621, distance: 226.9
click at [632, 621] on section "Creating authentic connections [DATE] [PERSON_NAME] is a talented professional …" at bounding box center [784, 360] width 1568 height 583
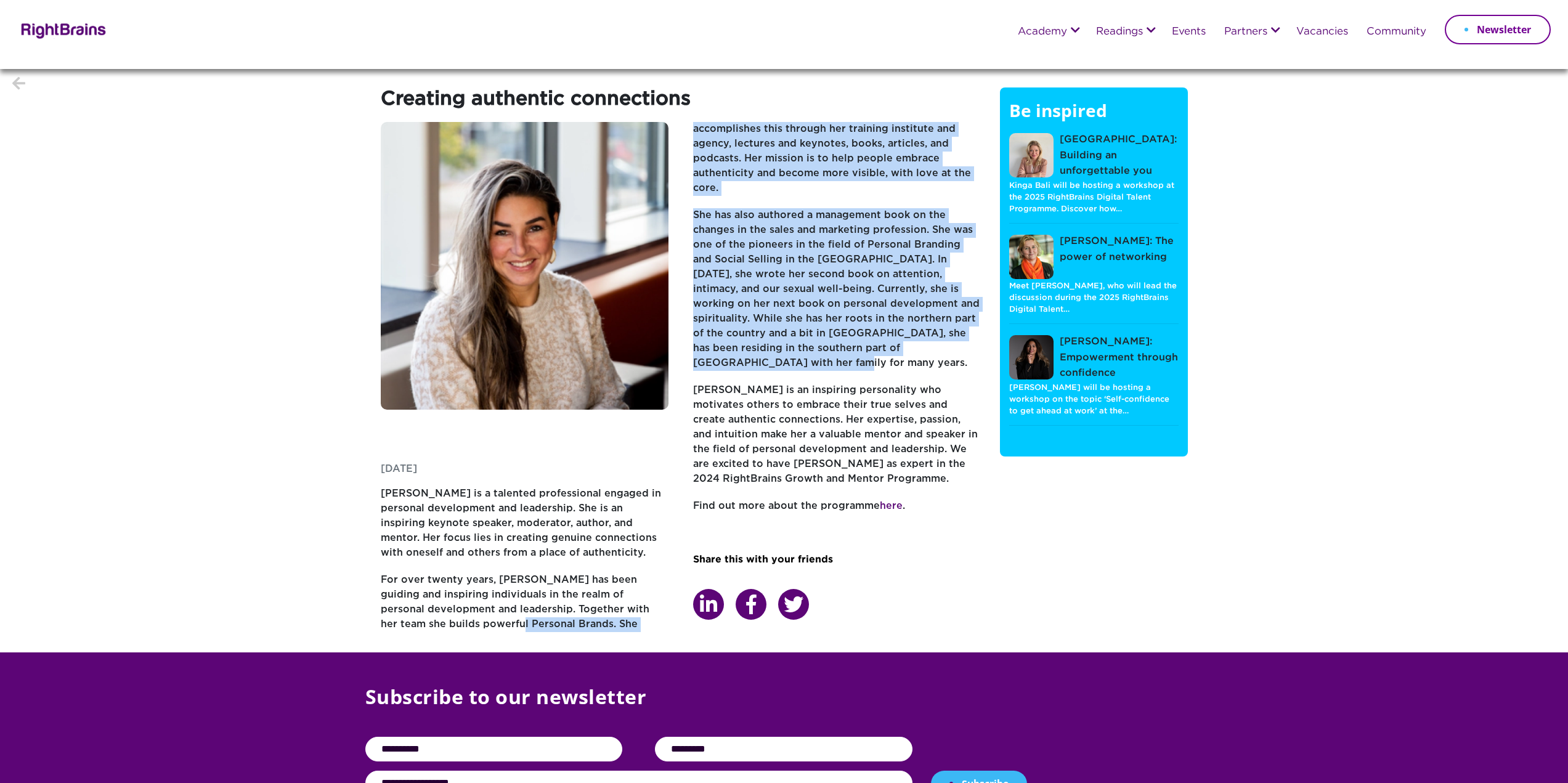
drag, startPoint x: 767, startPoint y: 130, endPoint x: 948, endPoint y: 360, distance: 292.7
click at [948, 360] on div "[PERSON_NAME] is a talented professional engaged in personal development and le…" at bounding box center [681, 377] width 601 height 511
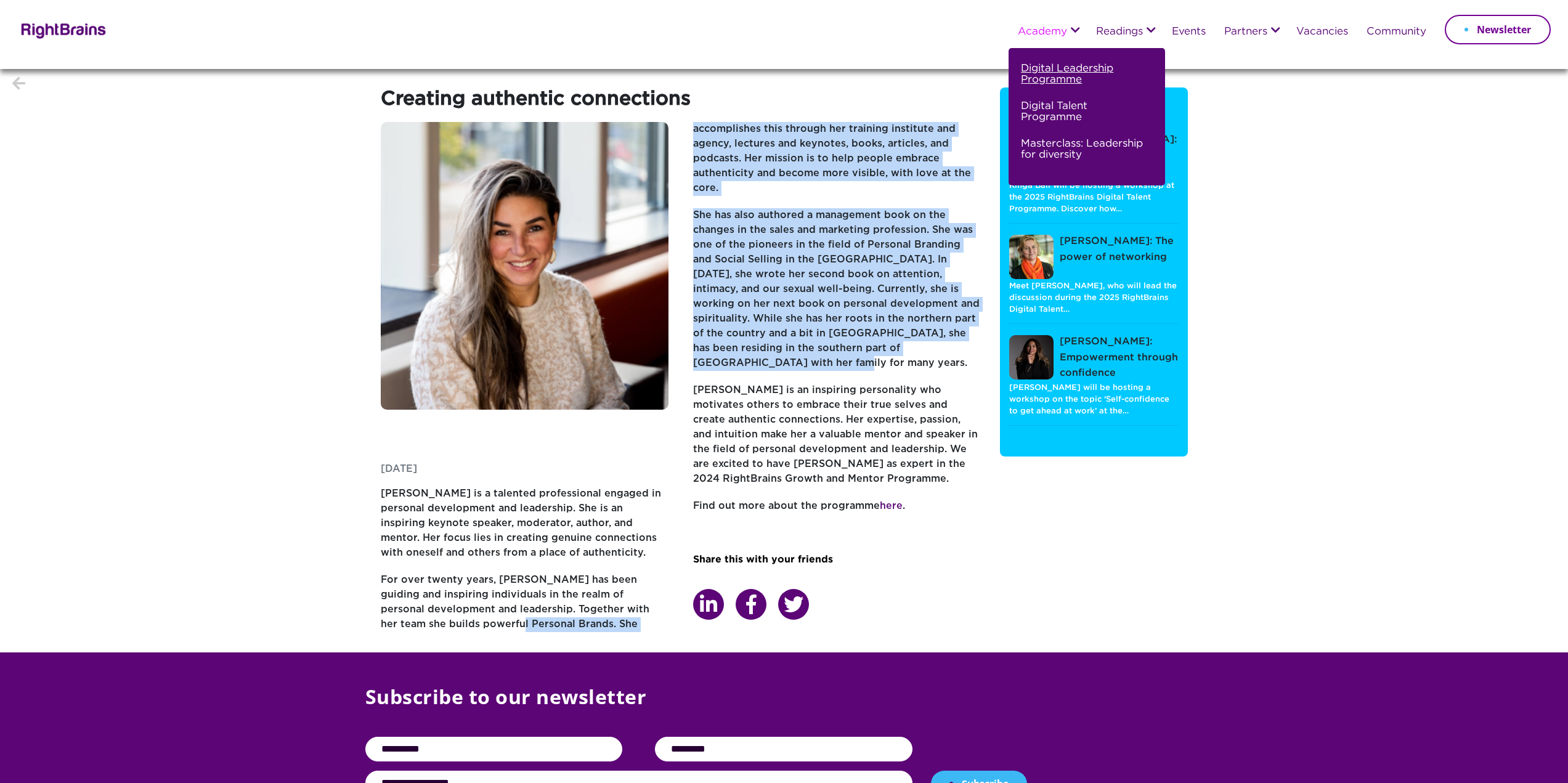
click at [1048, 69] on link "Digital Leadership Programme" at bounding box center [1085, 79] width 129 height 38
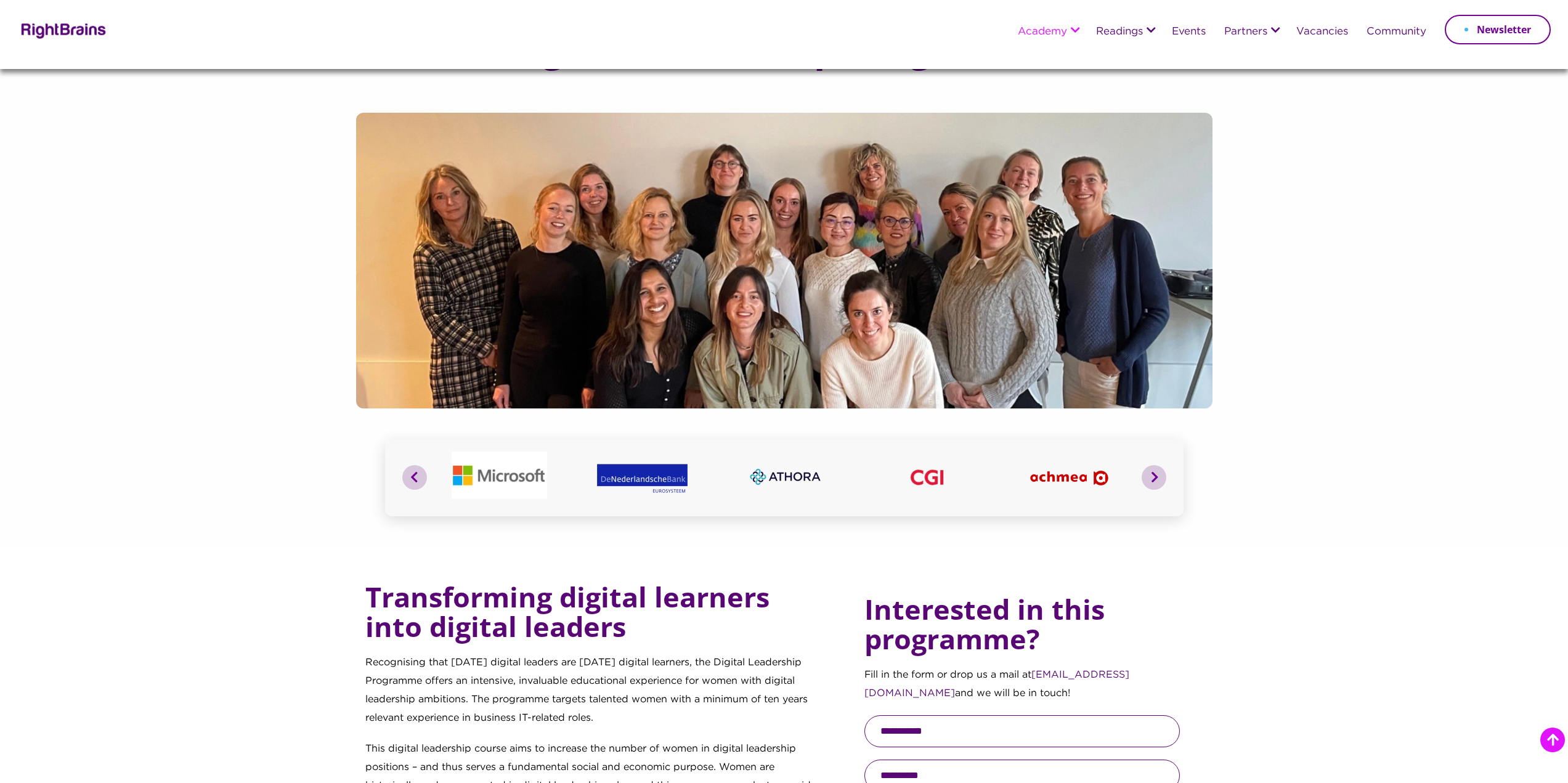
scroll to position [739, 0]
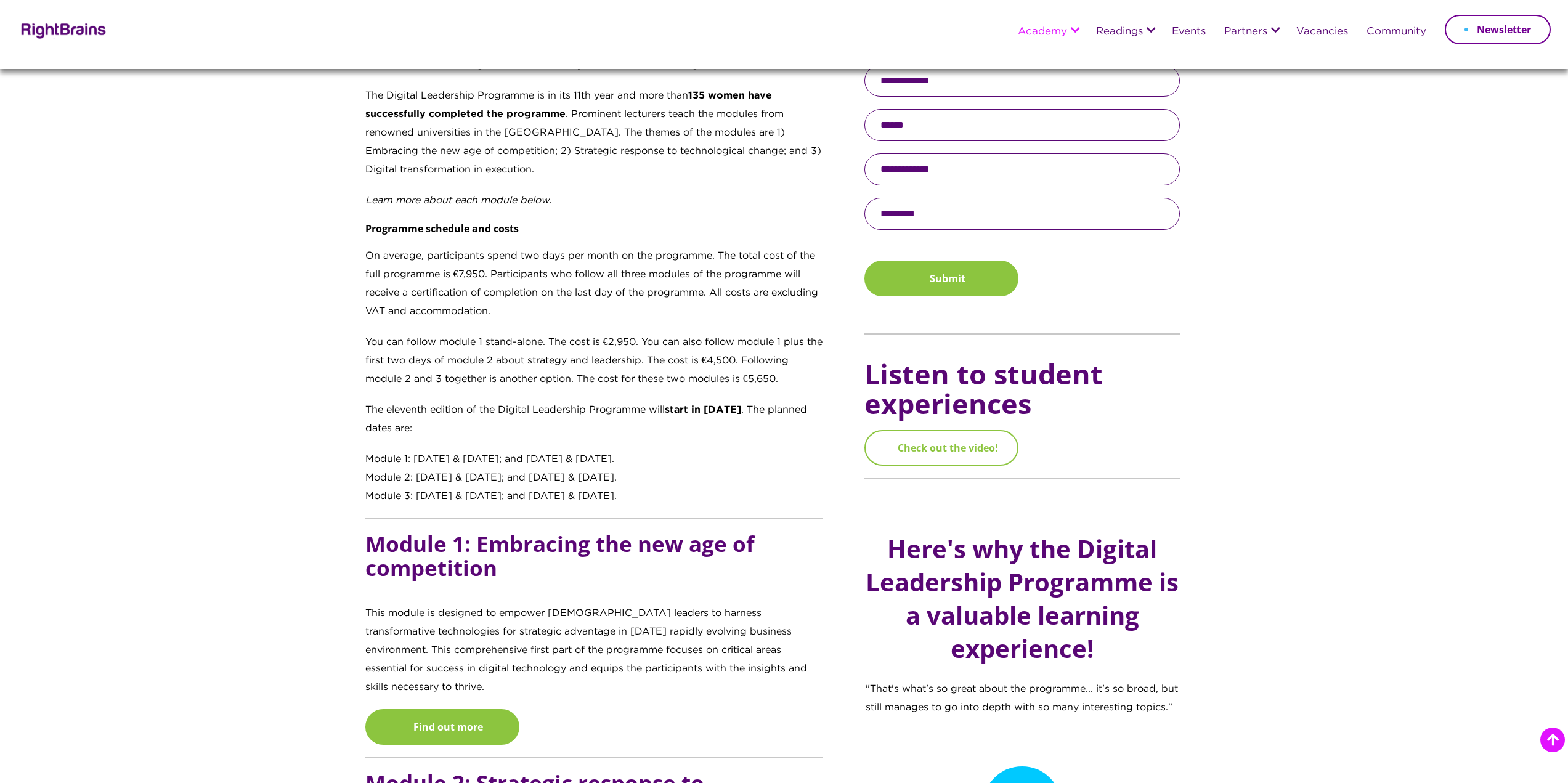
click at [945, 454] on link "Check out the video!" at bounding box center [941, 448] width 154 height 36
